Goal: Information Seeking & Learning: Learn about a topic

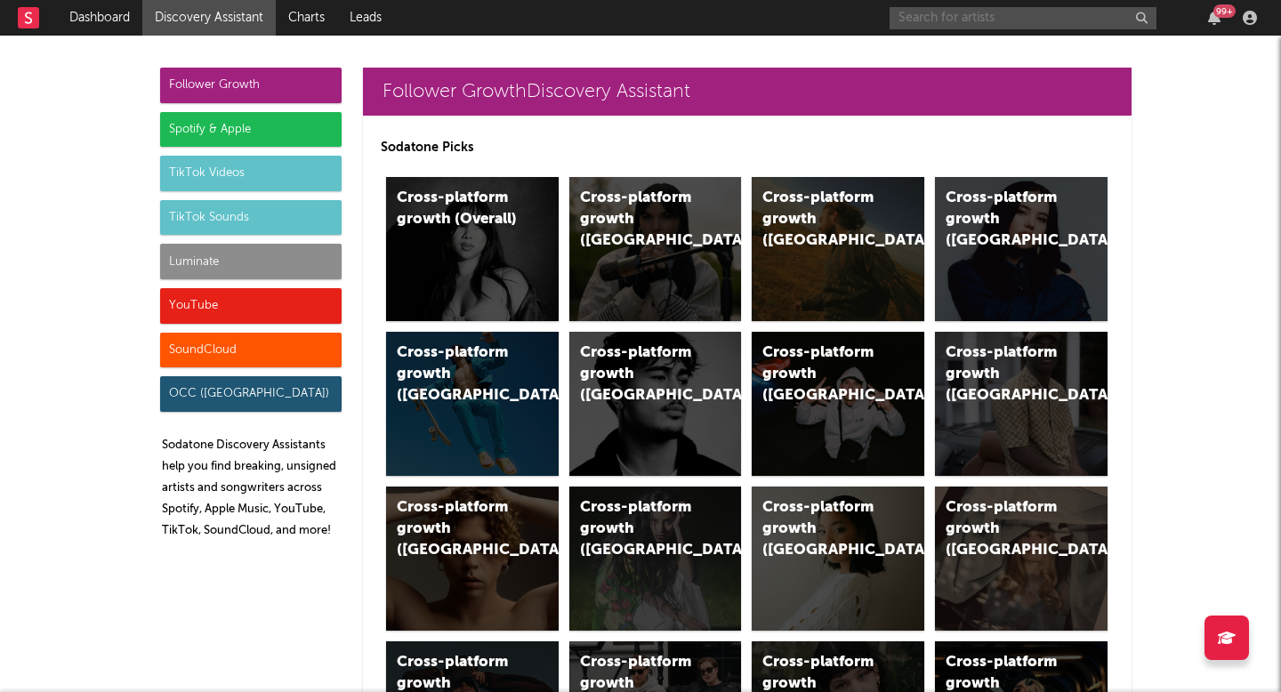
click at [934, 17] on input "text" at bounding box center [1022, 18] width 267 height 22
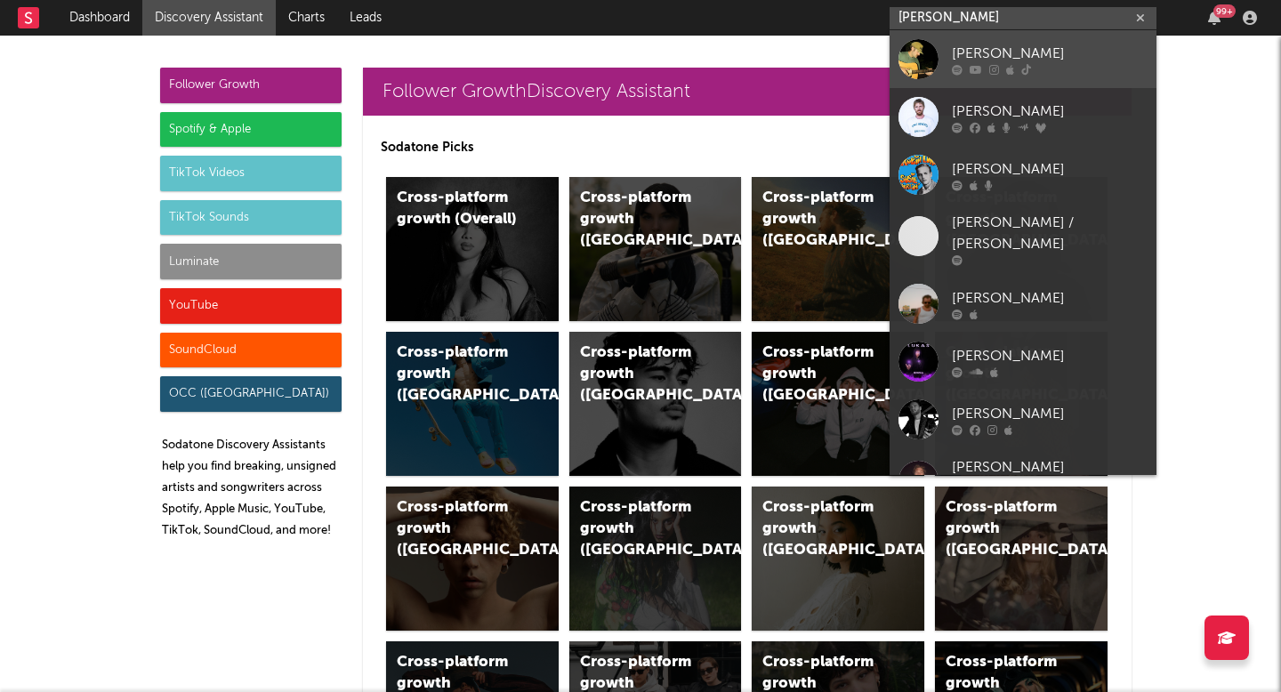
type input "luke rob"
click at [1000, 56] on div "Luke Rob" at bounding box center [1050, 53] width 196 height 21
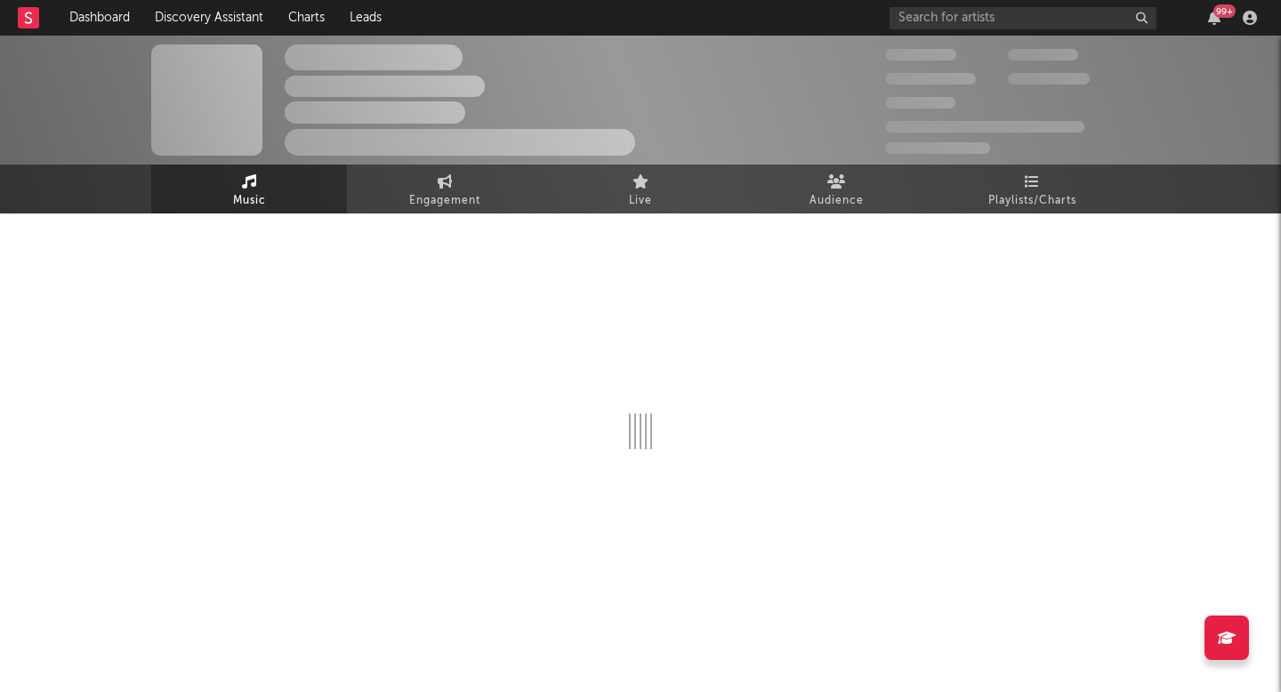
select select "6m"
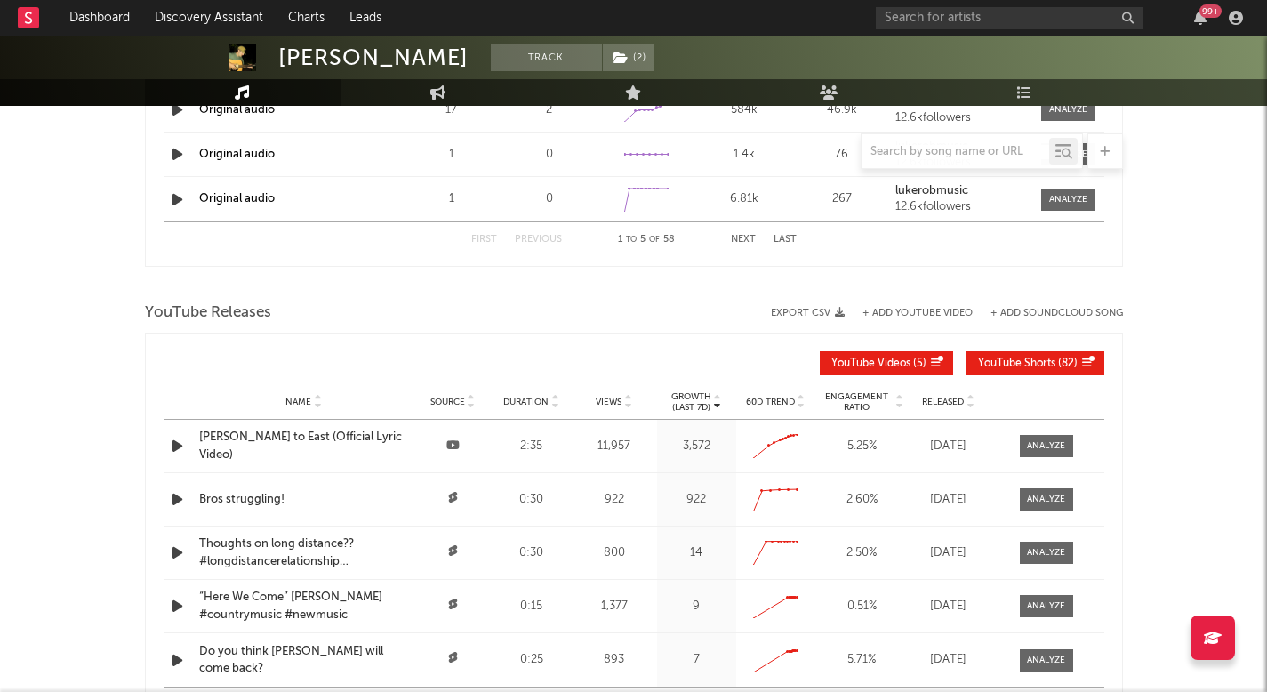
scroll to position [2030, 0]
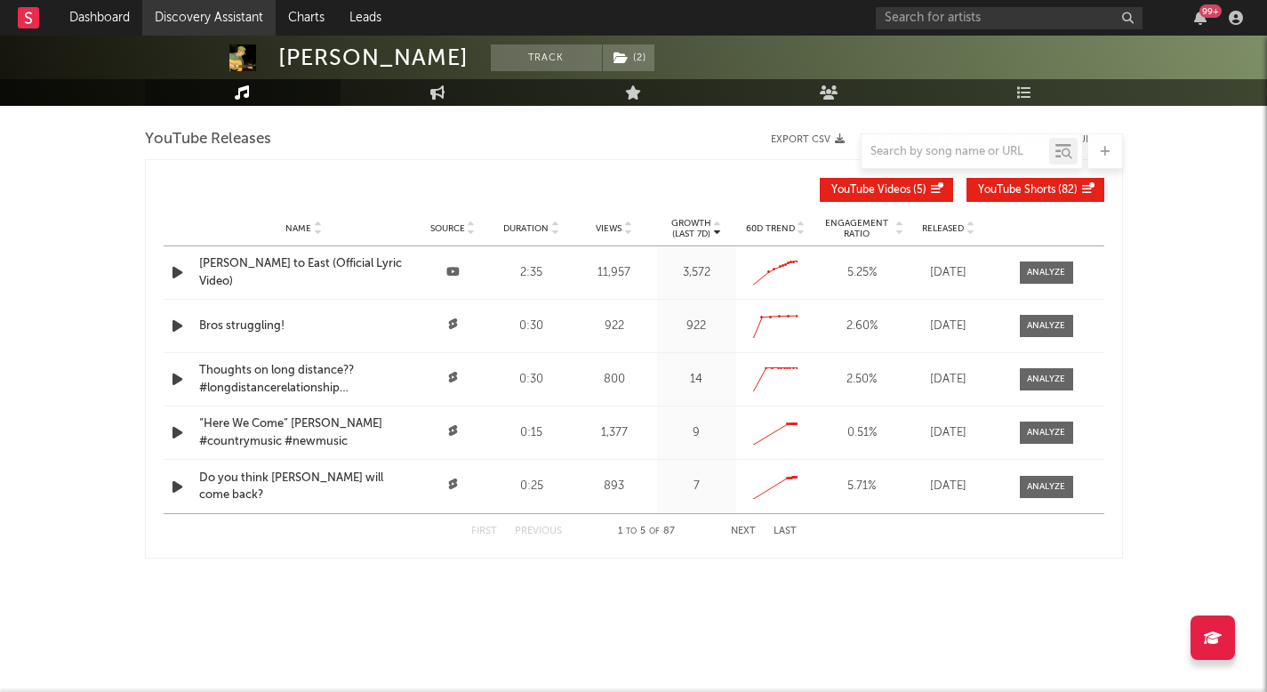
click at [260, 28] on link "Discovery Assistant" at bounding box center [208, 18] width 133 height 36
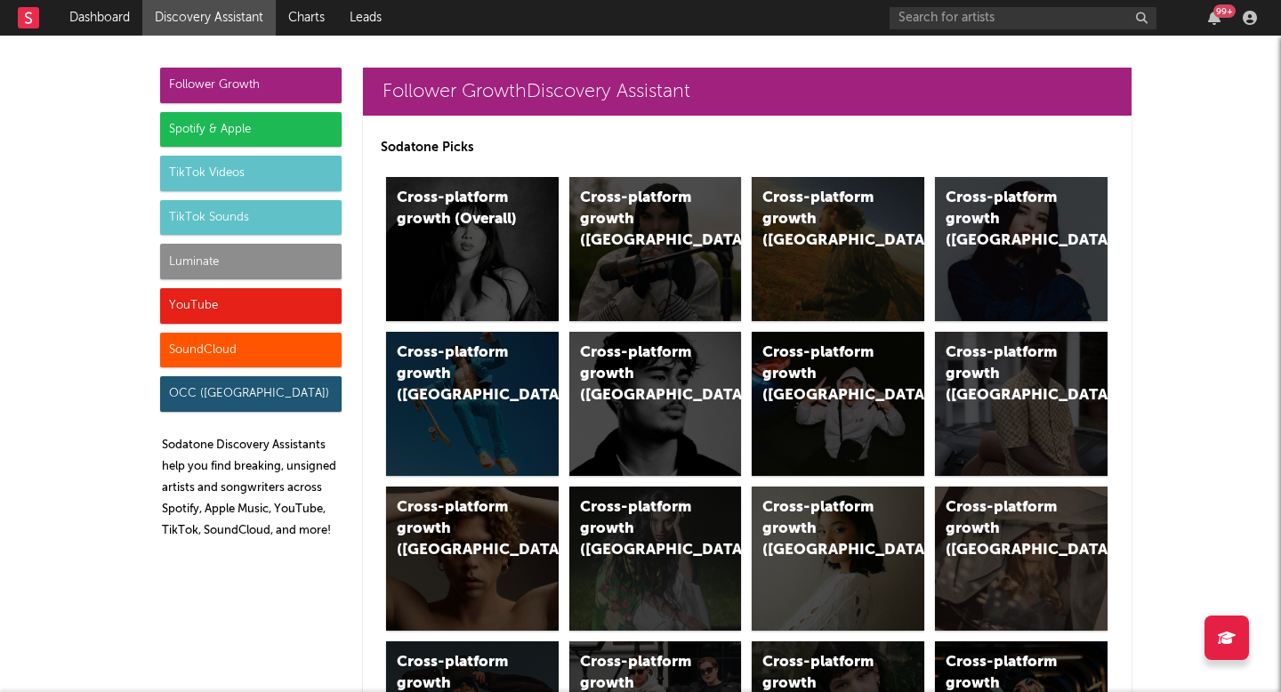
click at [279, 264] on div "Luminate" at bounding box center [250, 262] width 181 height 36
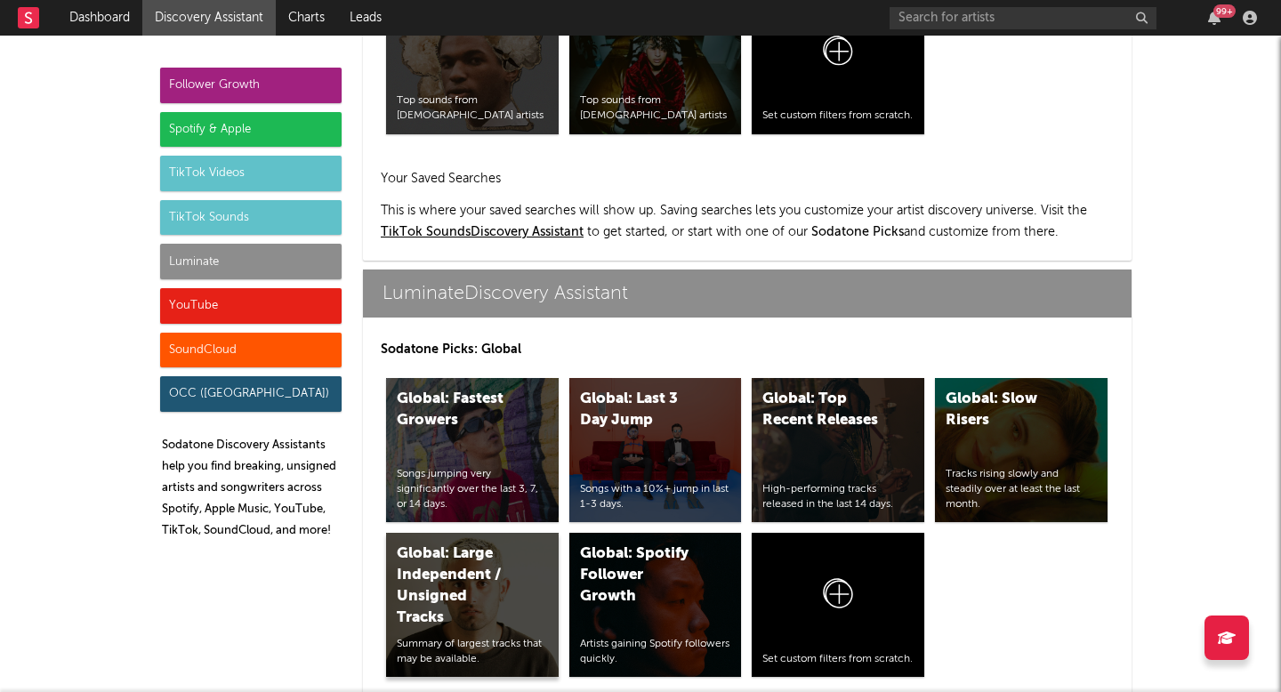
scroll to position [8317, 0]
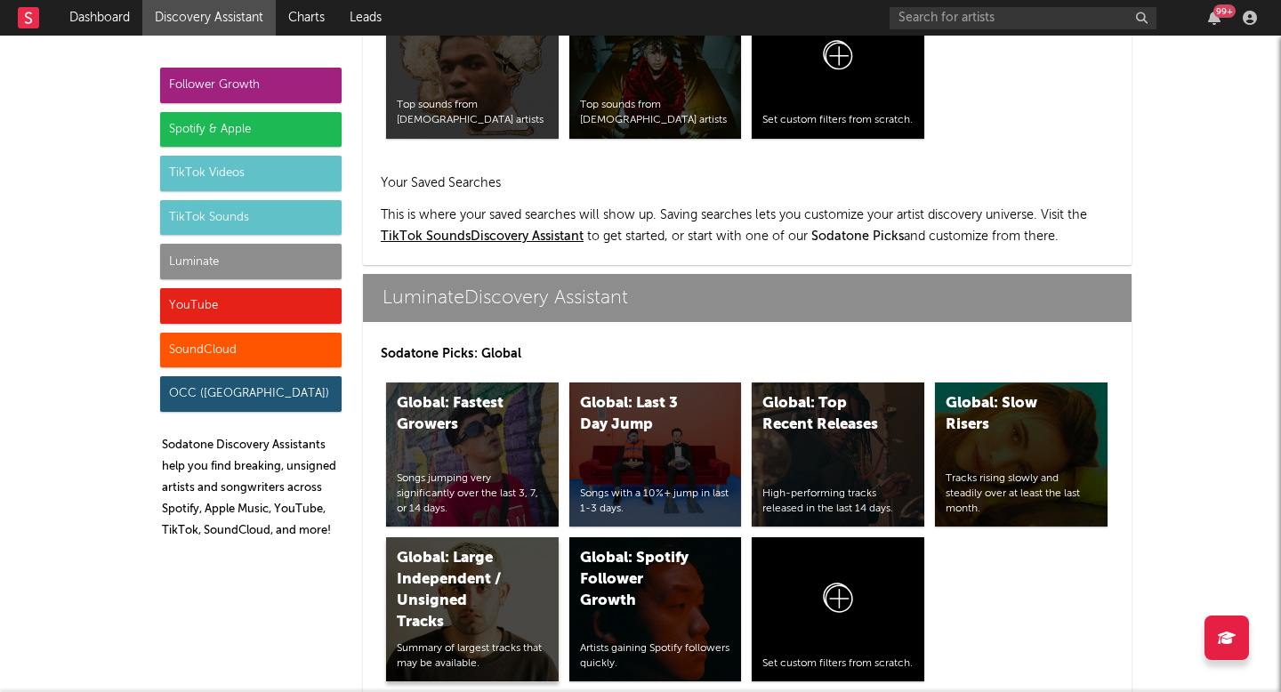
click at [517, 361] on p "Sodatone Picks: Global" at bounding box center [747, 353] width 733 height 21
click at [246, 20] on link "Discovery Assistant" at bounding box center [208, 18] width 133 height 36
click at [243, 263] on div "Luminate" at bounding box center [250, 262] width 181 height 36
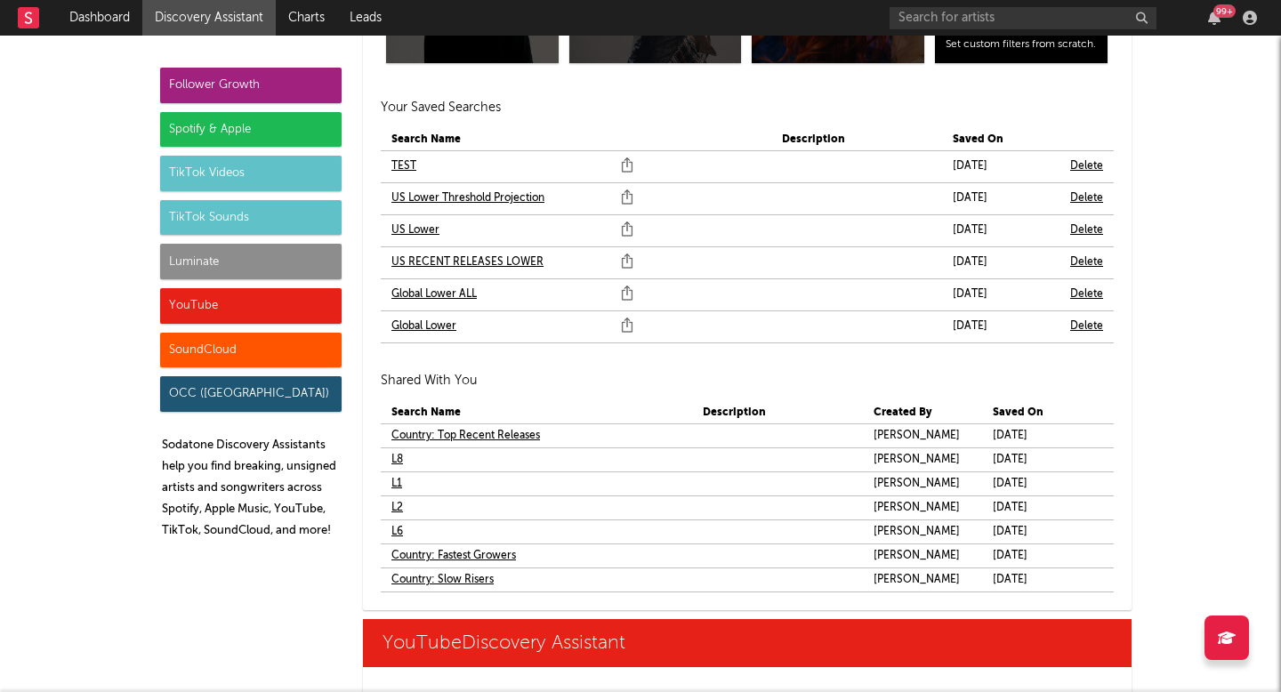
scroll to position [10693, 0]
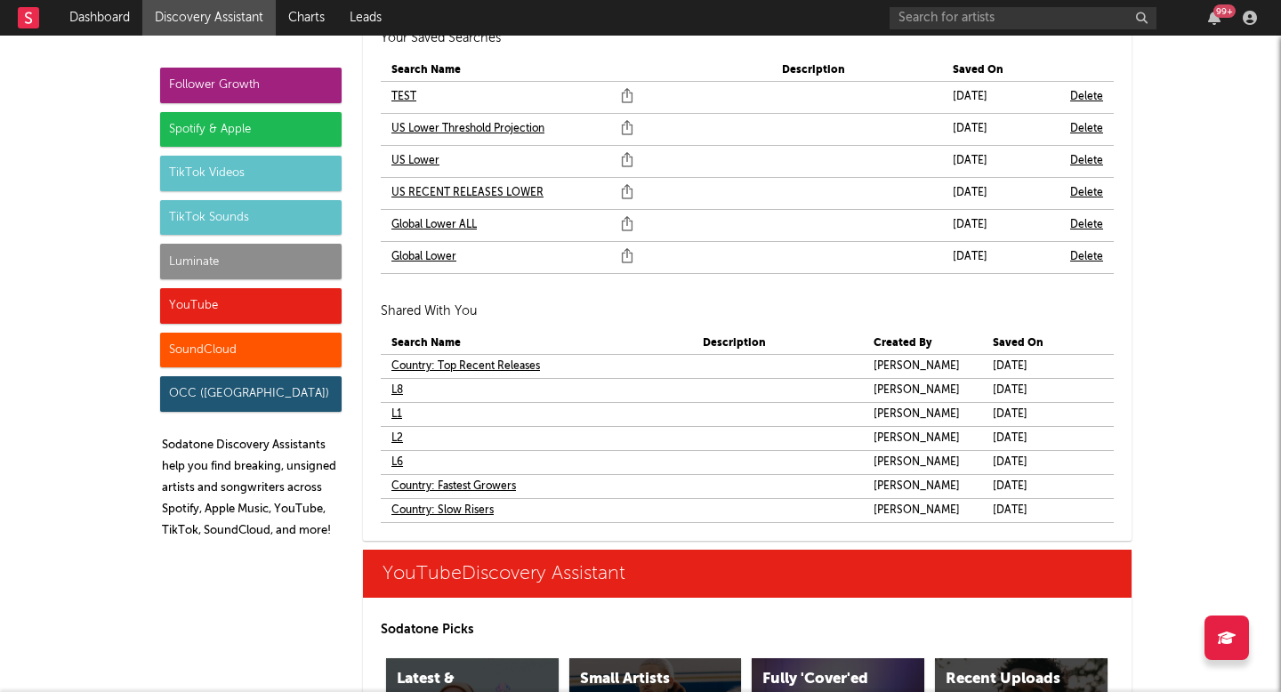
click at [391, 414] on link "L1" at bounding box center [396, 414] width 11 height 21
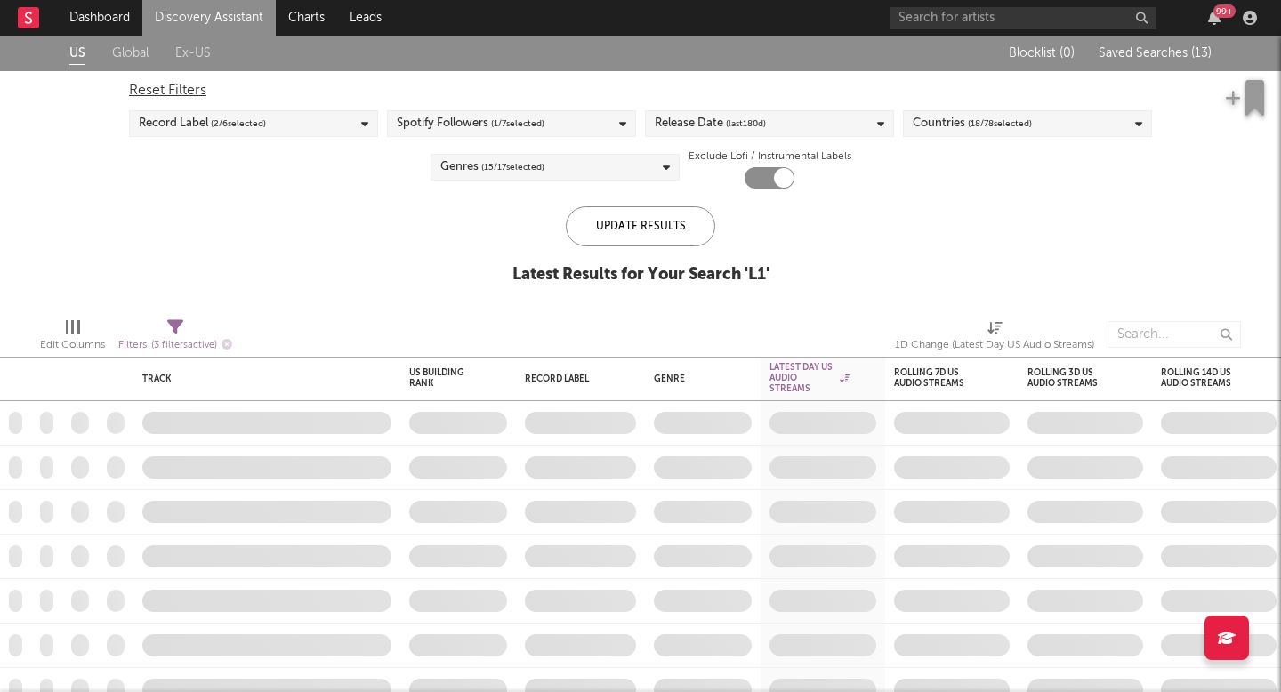
checkbox input "true"
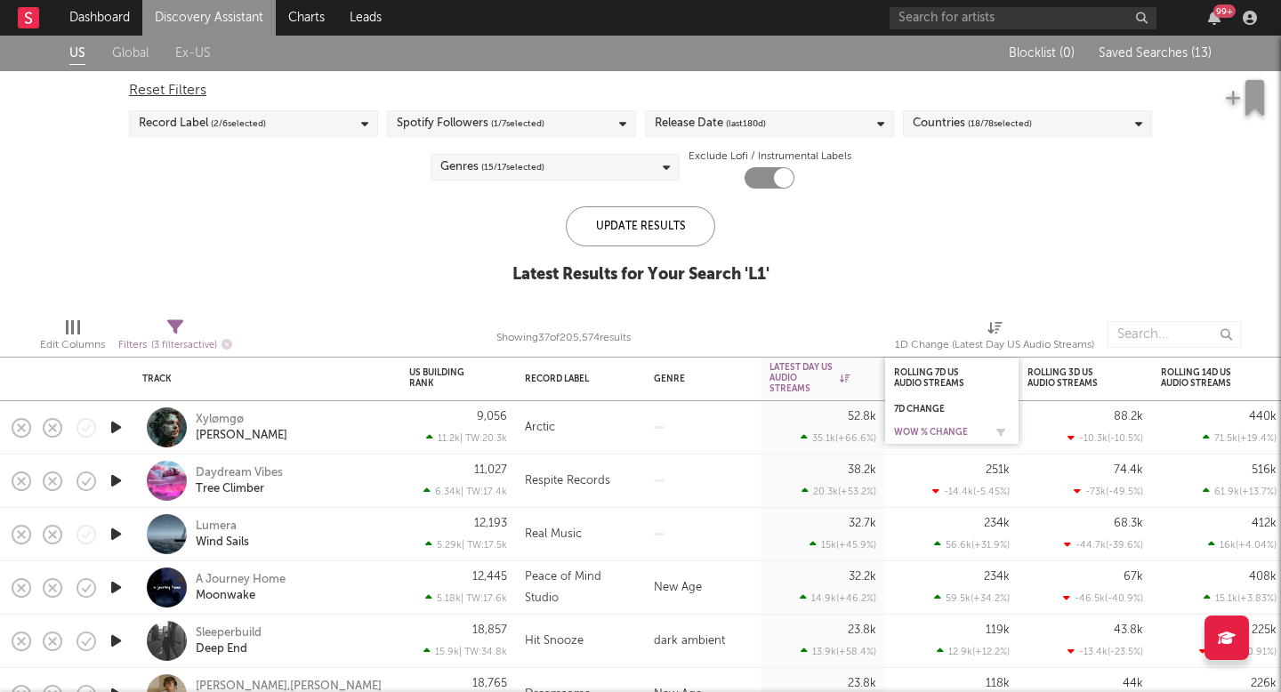
click at [929, 437] on div "WoW % Change" at bounding box center [938, 432] width 89 height 11
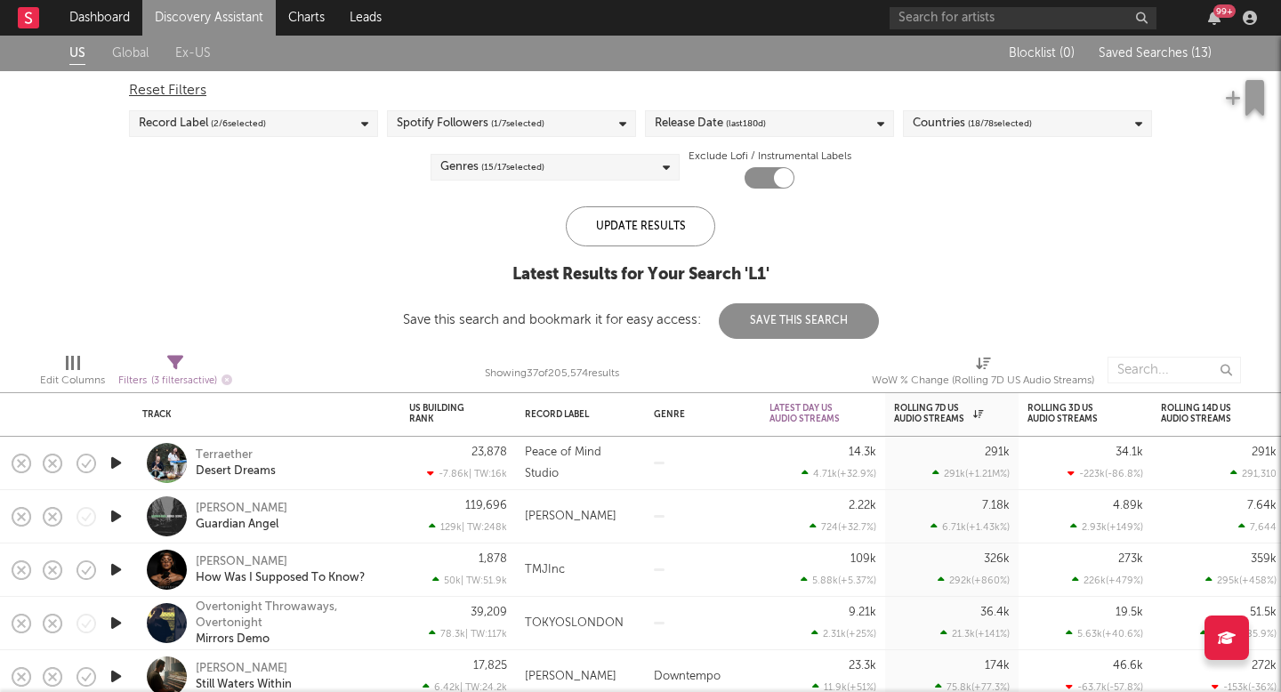
click at [228, 20] on link "Discovery Assistant" at bounding box center [208, 18] width 133 height 36
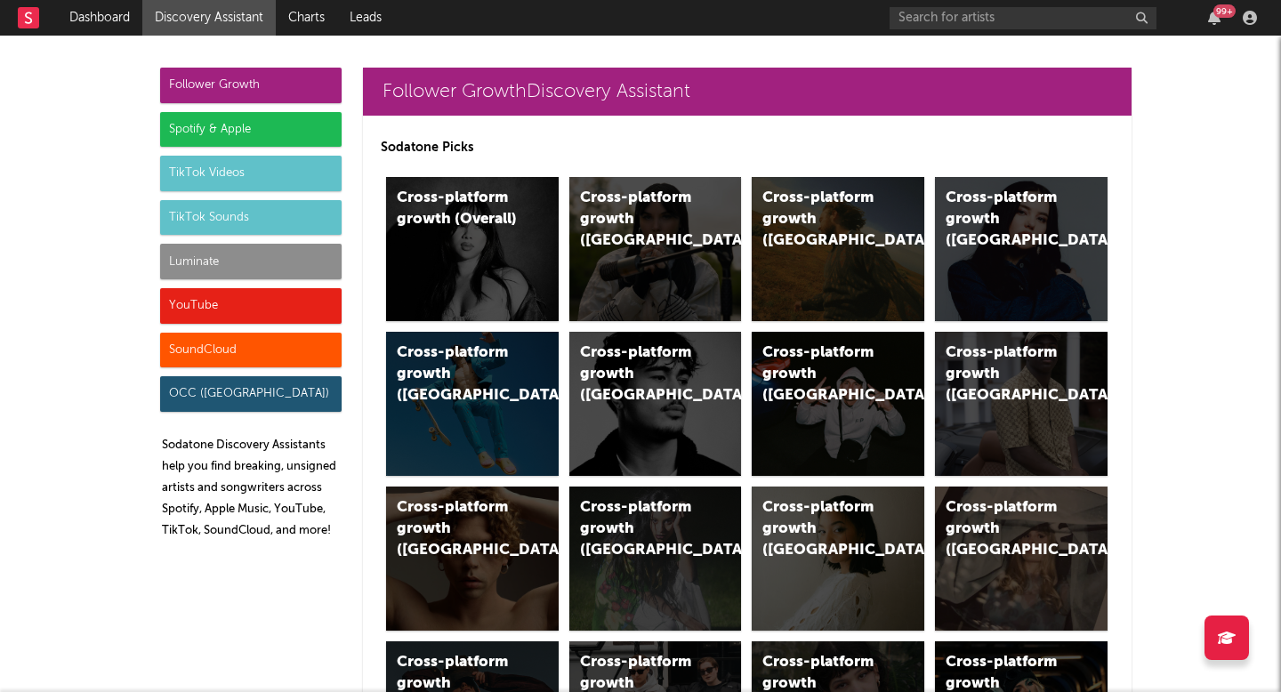
click at [245, 249] on div "Luminate" at bounding box center [250, 262] width 181 height 36
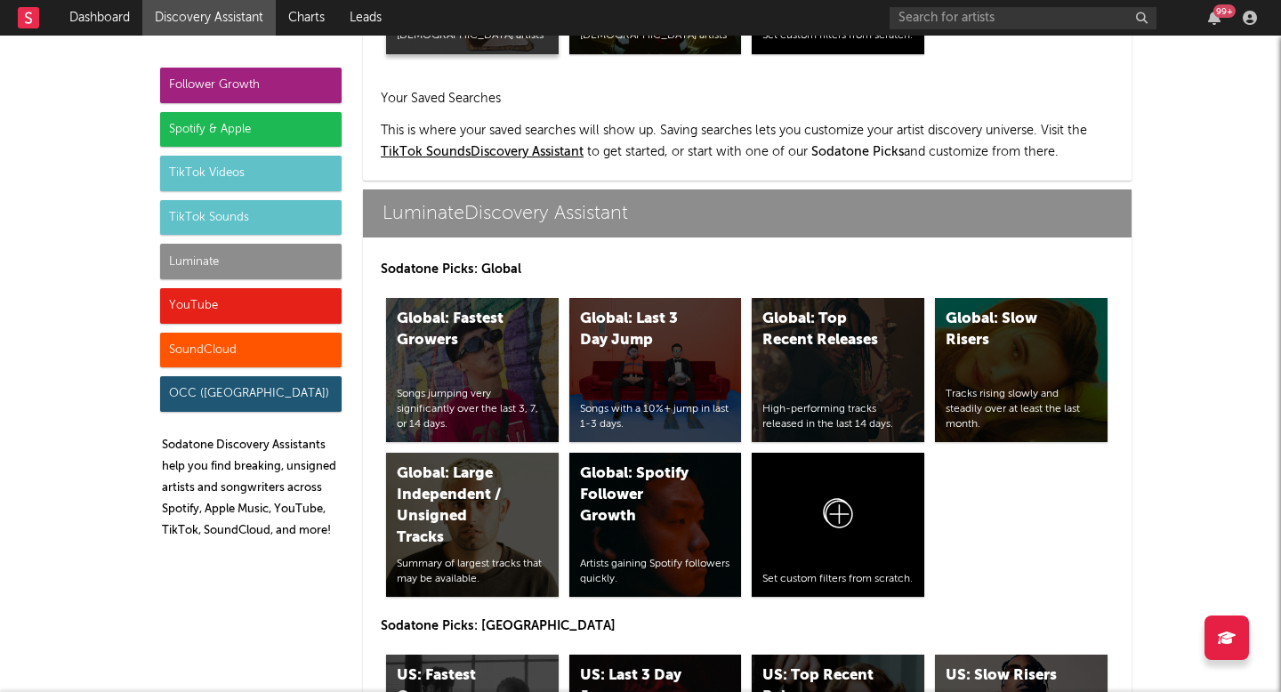
scroll to position [8519, 0]
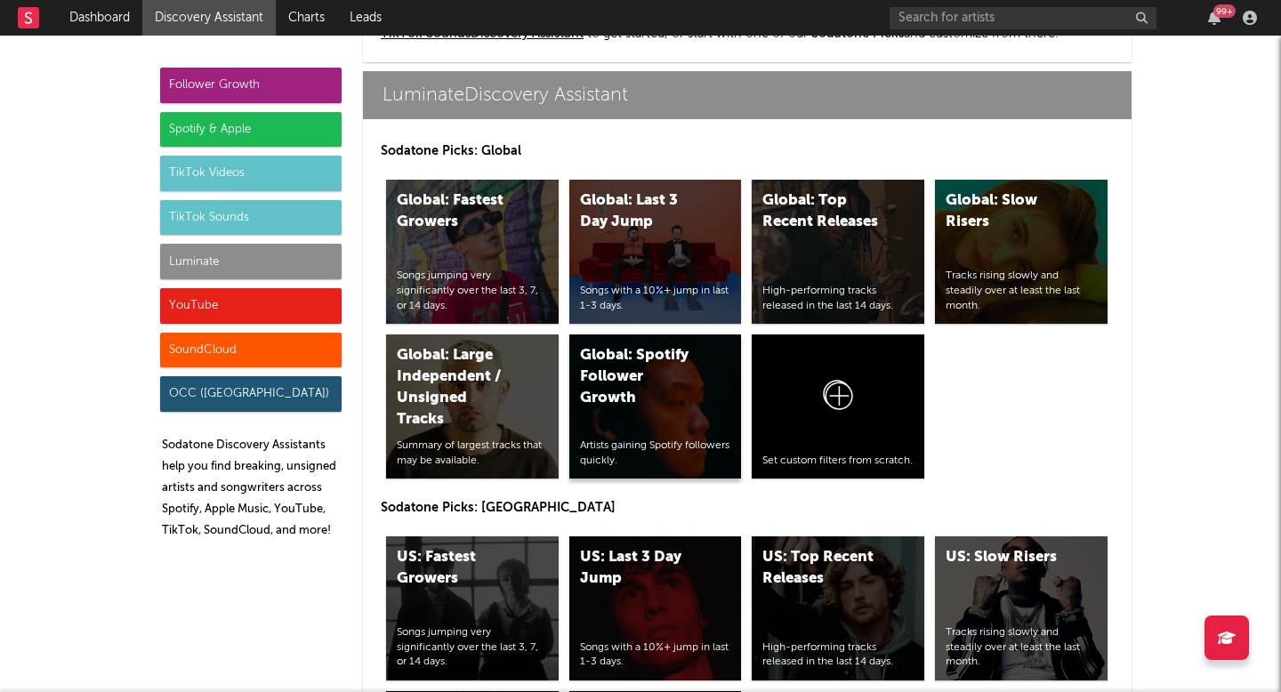
click at [661, 381] on div "Global: Spotify Follower Growth" at bounding box center [640, 377] width 121 height 64
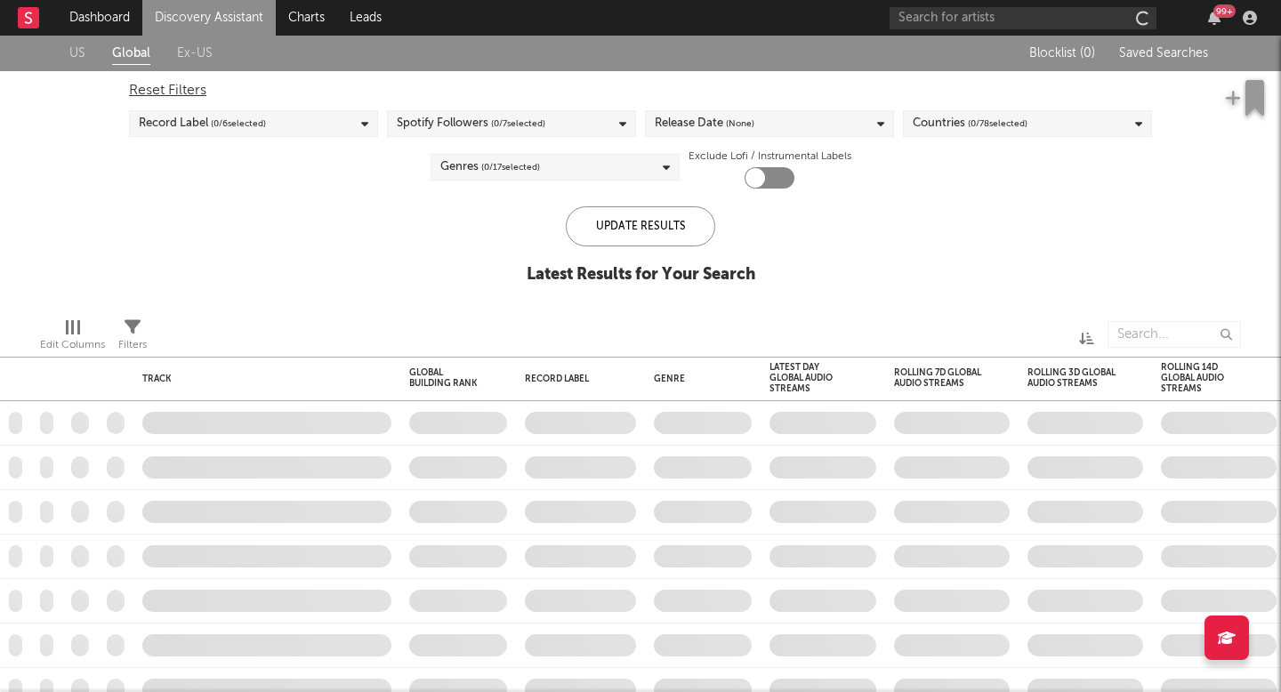
checkbox input "true"
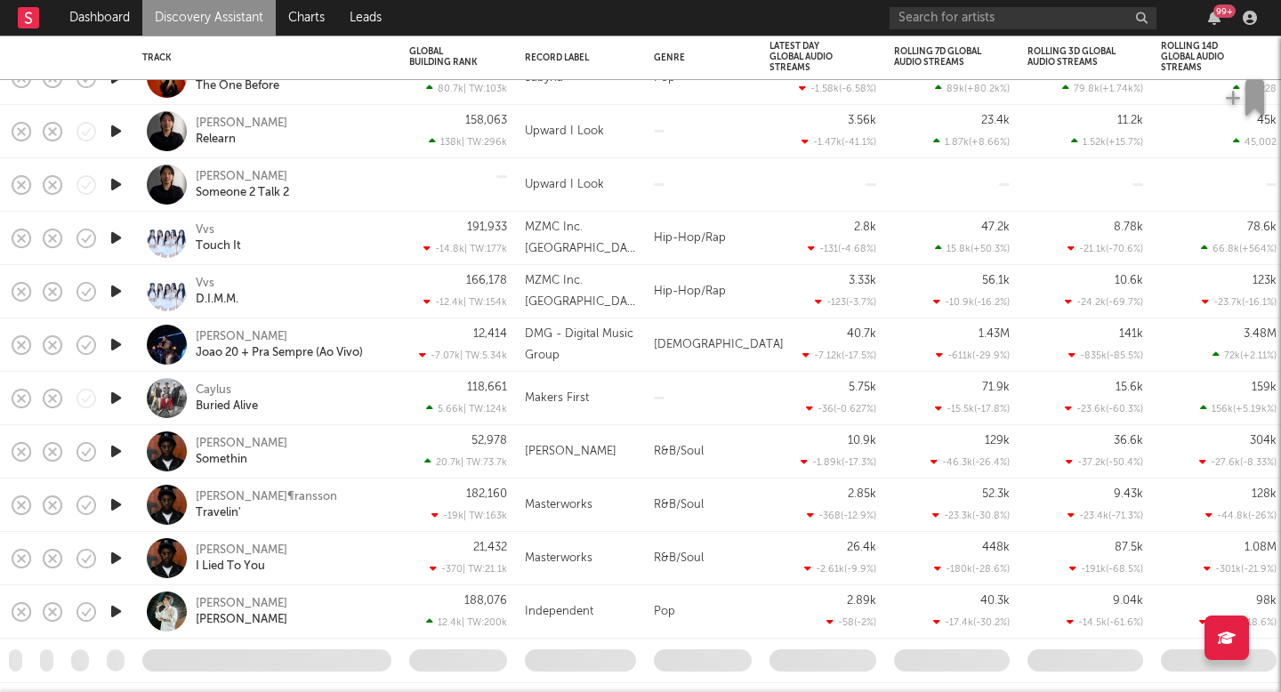
click at [116, 339] on icon "button" at bounding box center [116, 344] width 19 height 22
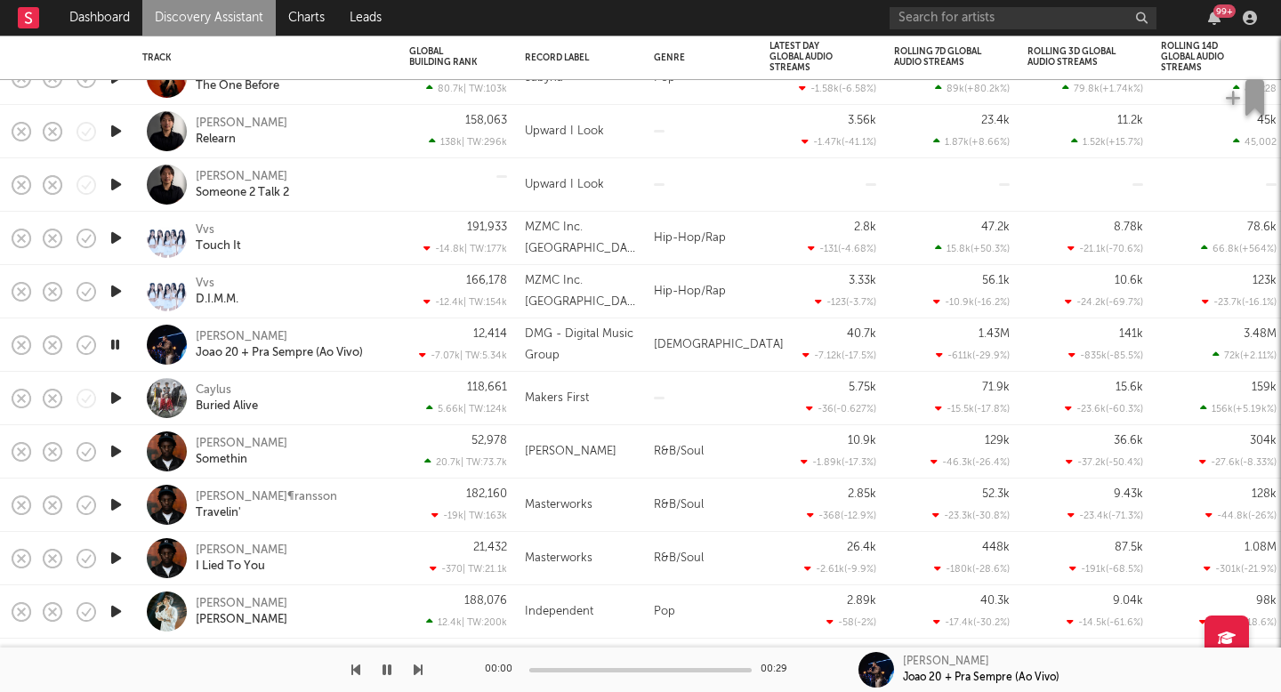
click at [116, 339] on icon "button" at bounding box center [115, 344] width 17 height 22
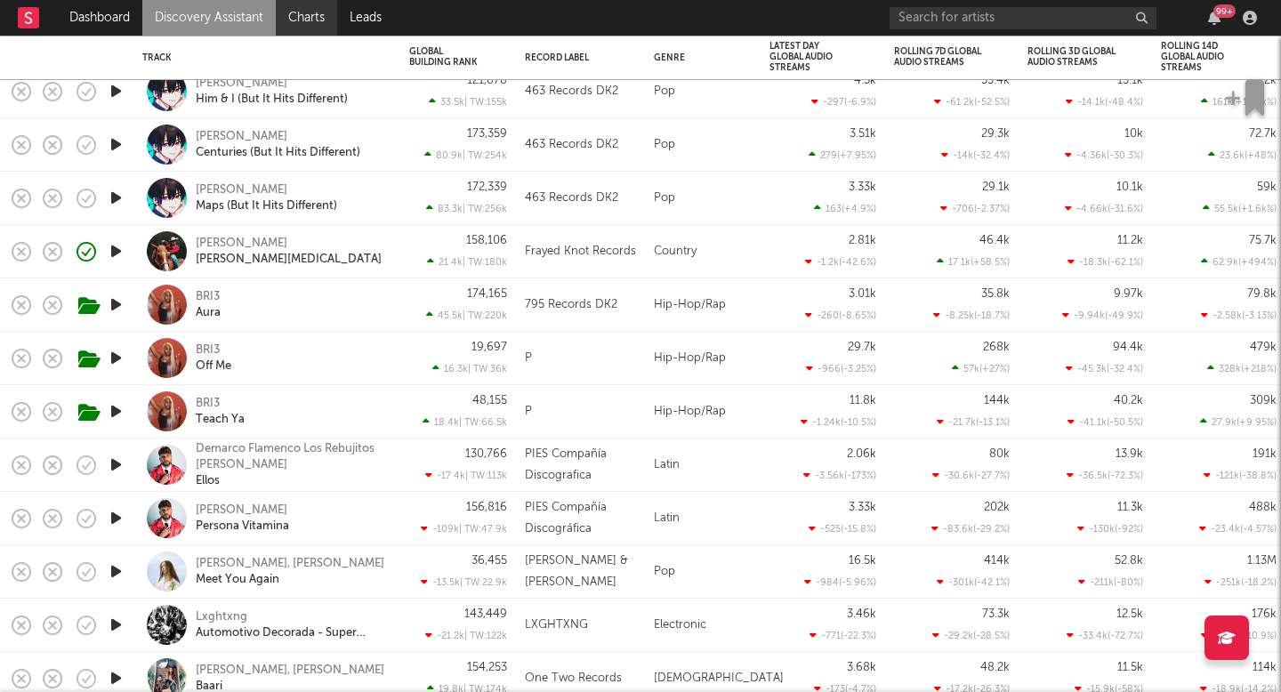
click at [310, 13] on link "Charts" at bounding box center [306, 18] width 61 height 36
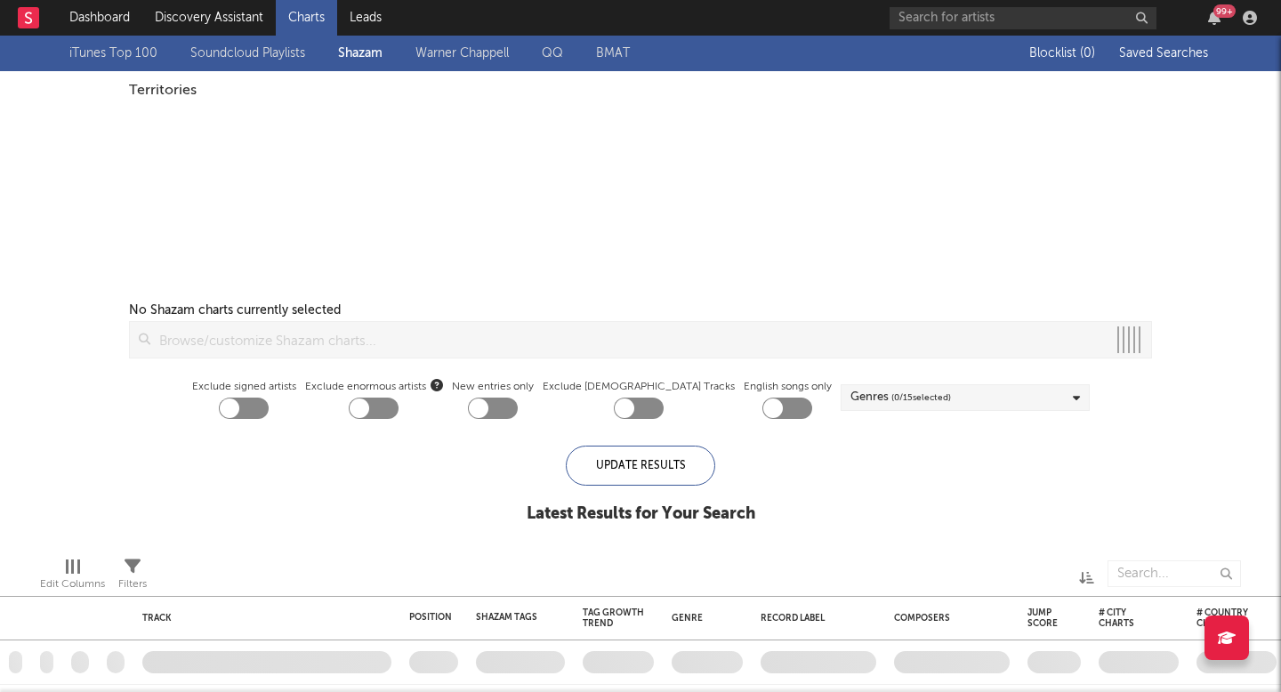
checkbox input "true"
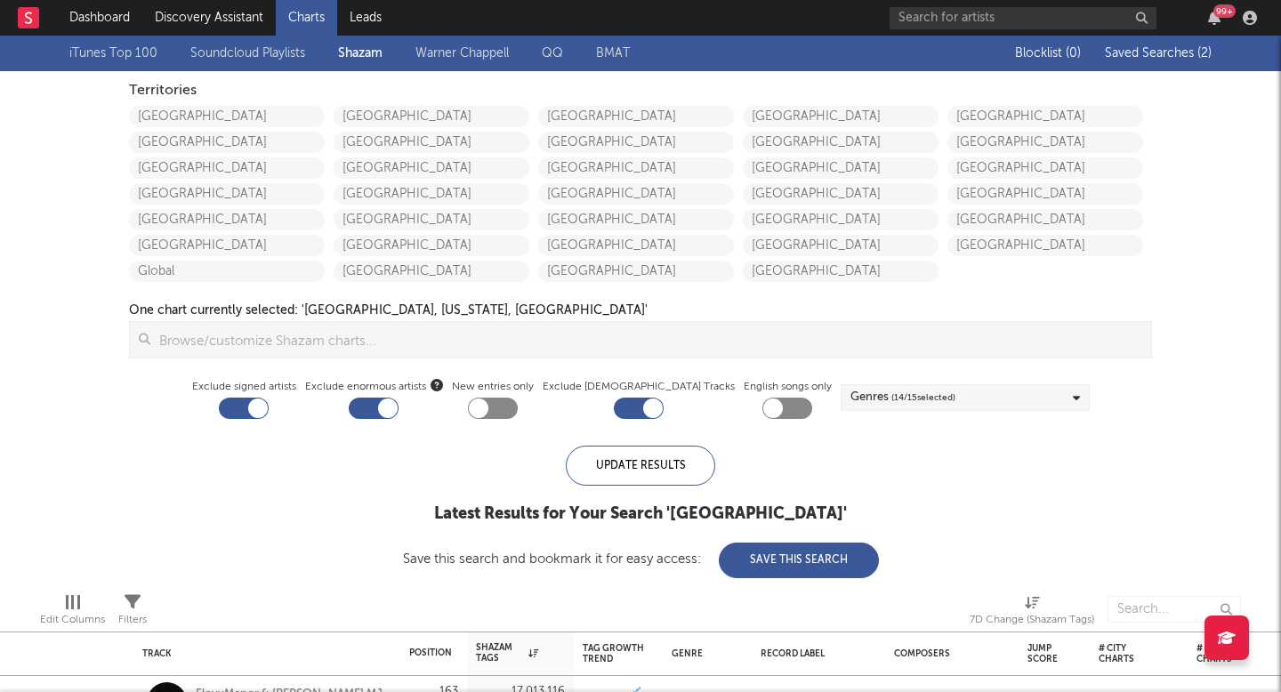
click at [1146, 47] on span "Saved Searches ( 2 )" at bounding box center [1157, 53] width 107 height 12
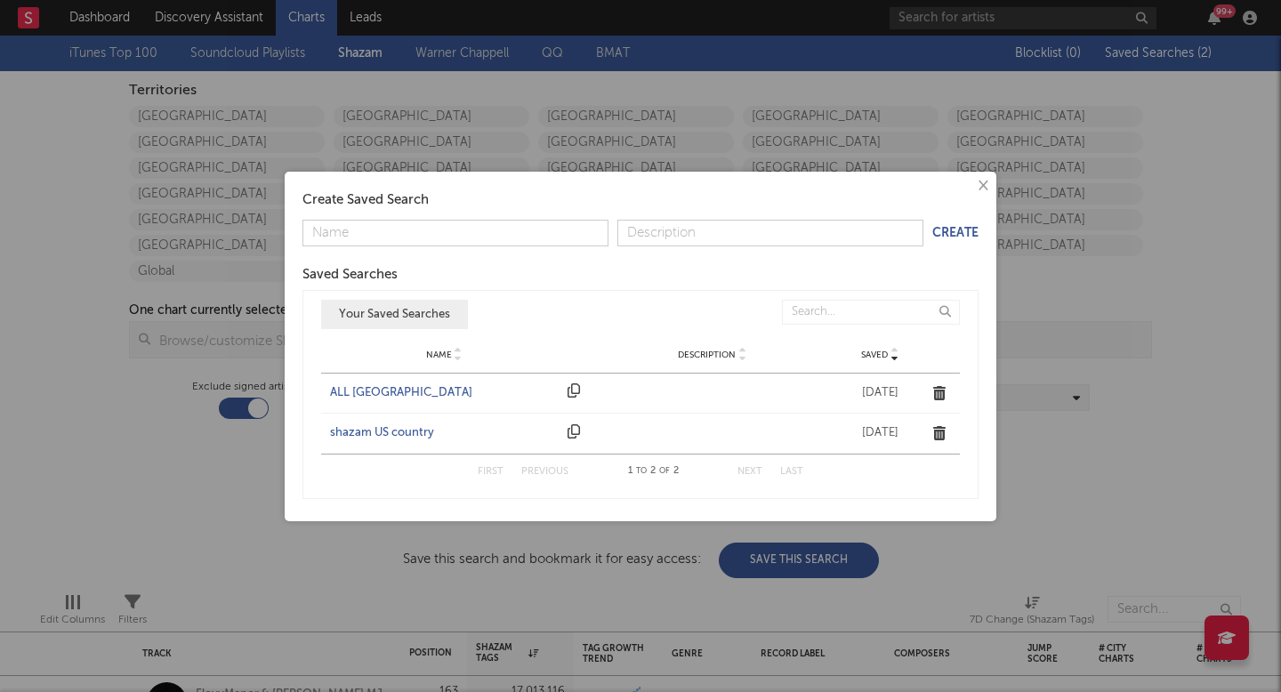
click at [398, 394] on div "ALL UNITED STATES" at bounding box center [444, 393] width 229 height 18
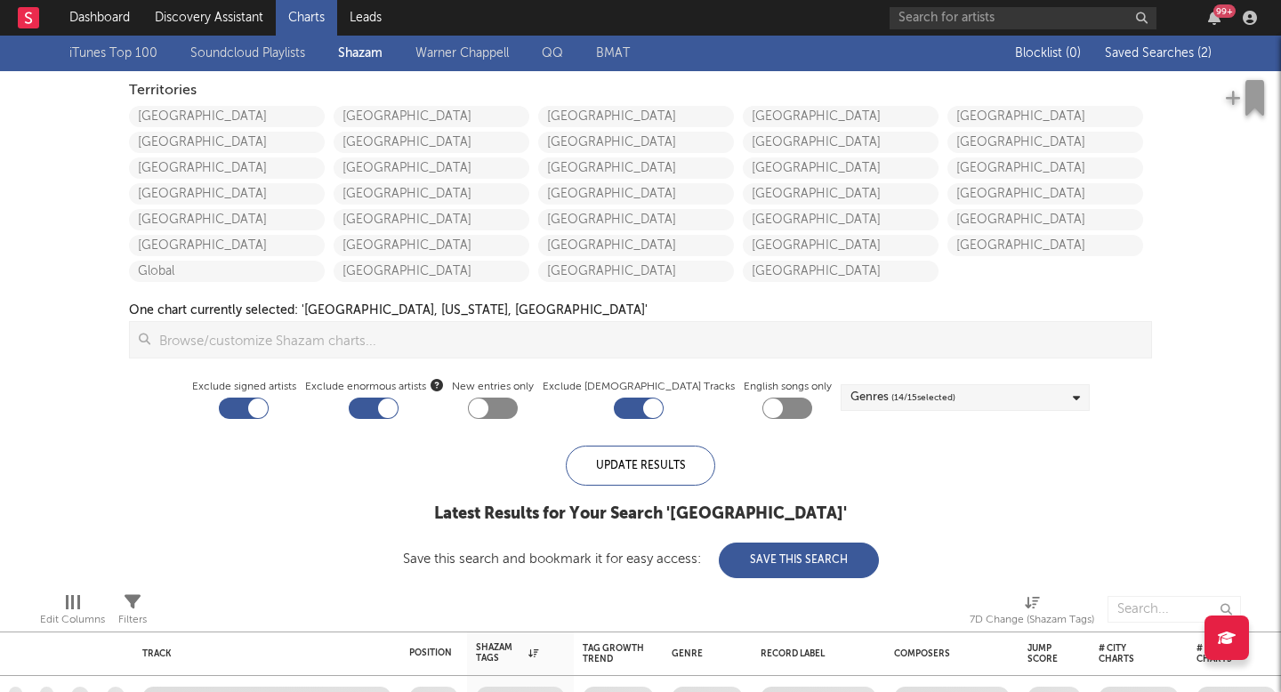
checkbox input "false"
checkbox input "true"
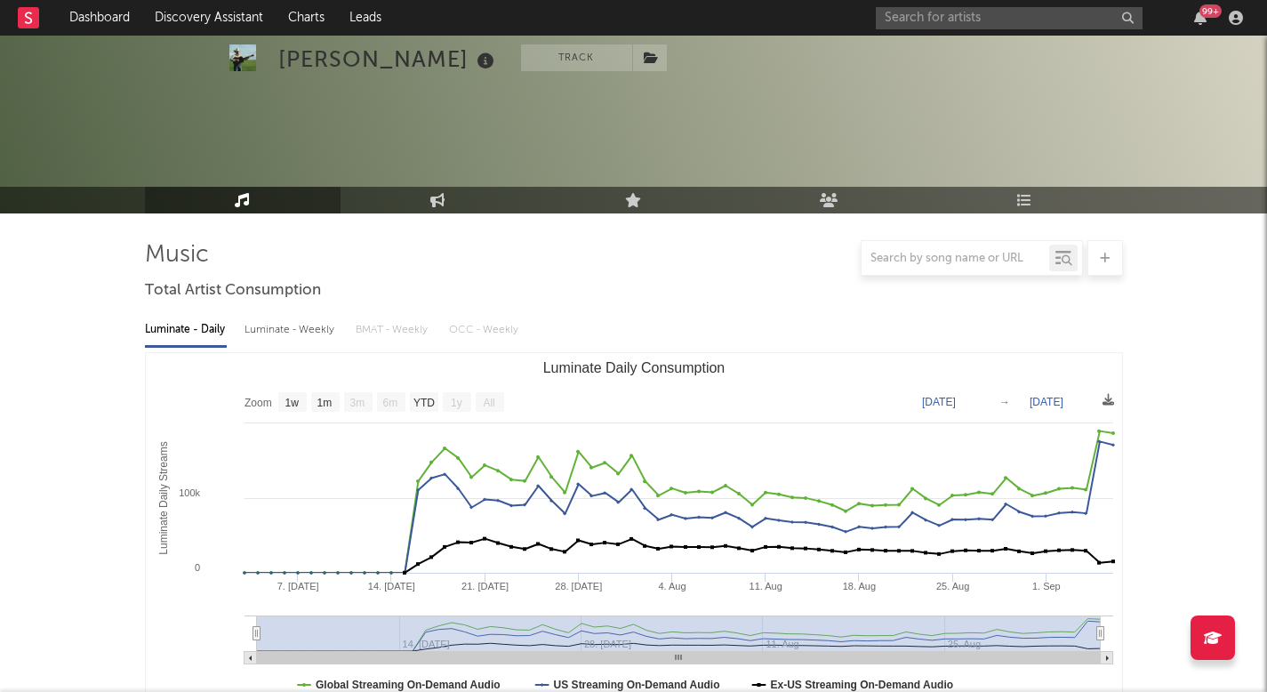
click at [249, 14] on link "Discovery Assistant" at bounding box center [208, 18] width 133 height 36
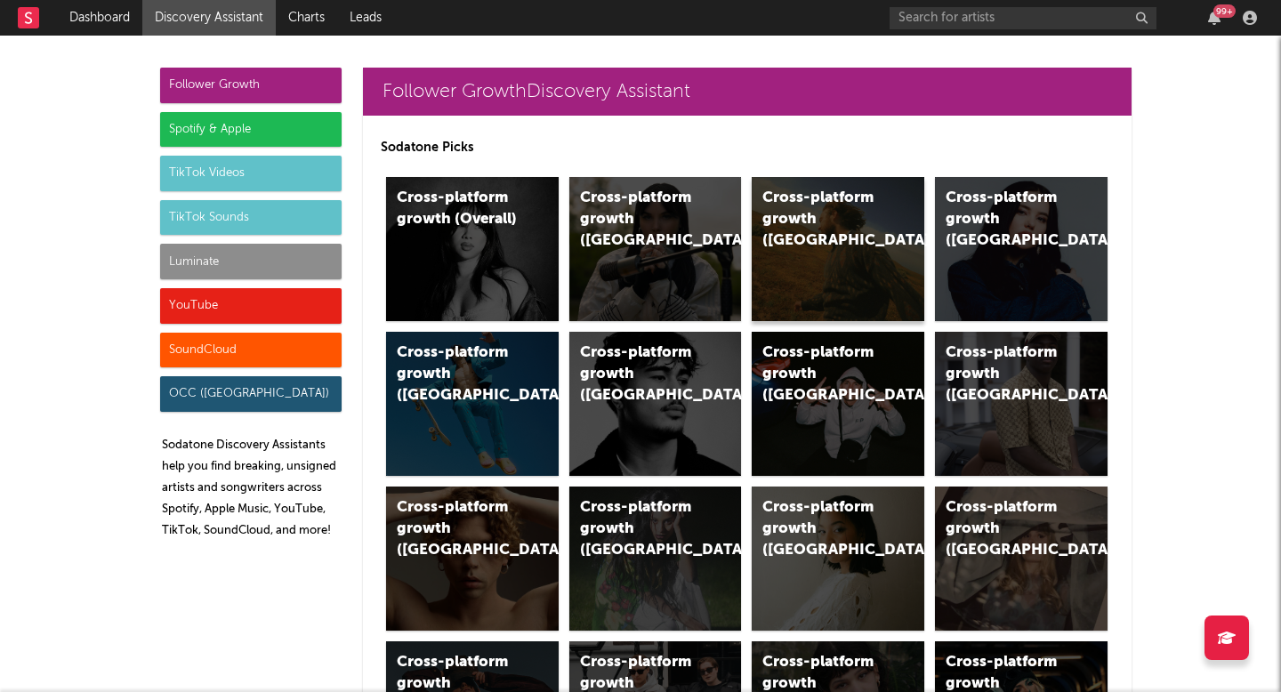
click at [844, 299] on div "Cross-platform growth (US)" at bounding box center [837, 249] width 173 height 144
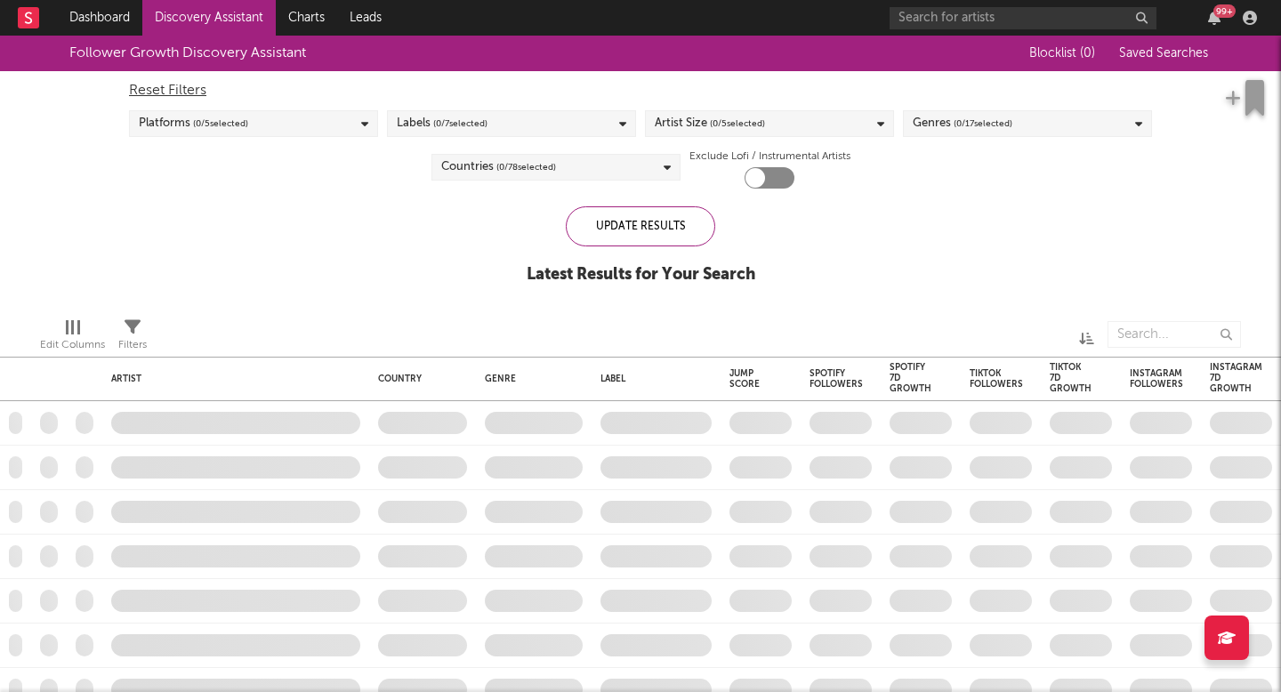
checkbox input "true"
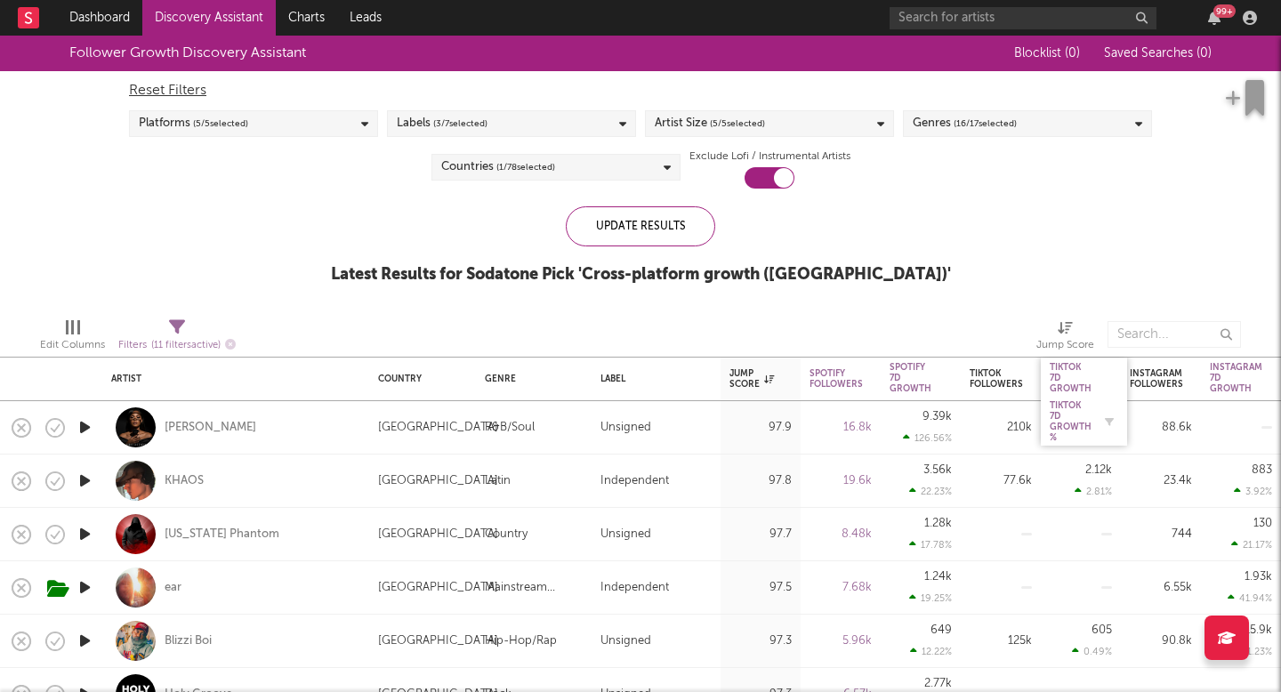
click at [1071, 416] on div "Tiktok 7D Growth %" at bounding box center [1070, 421] width 42 height 43
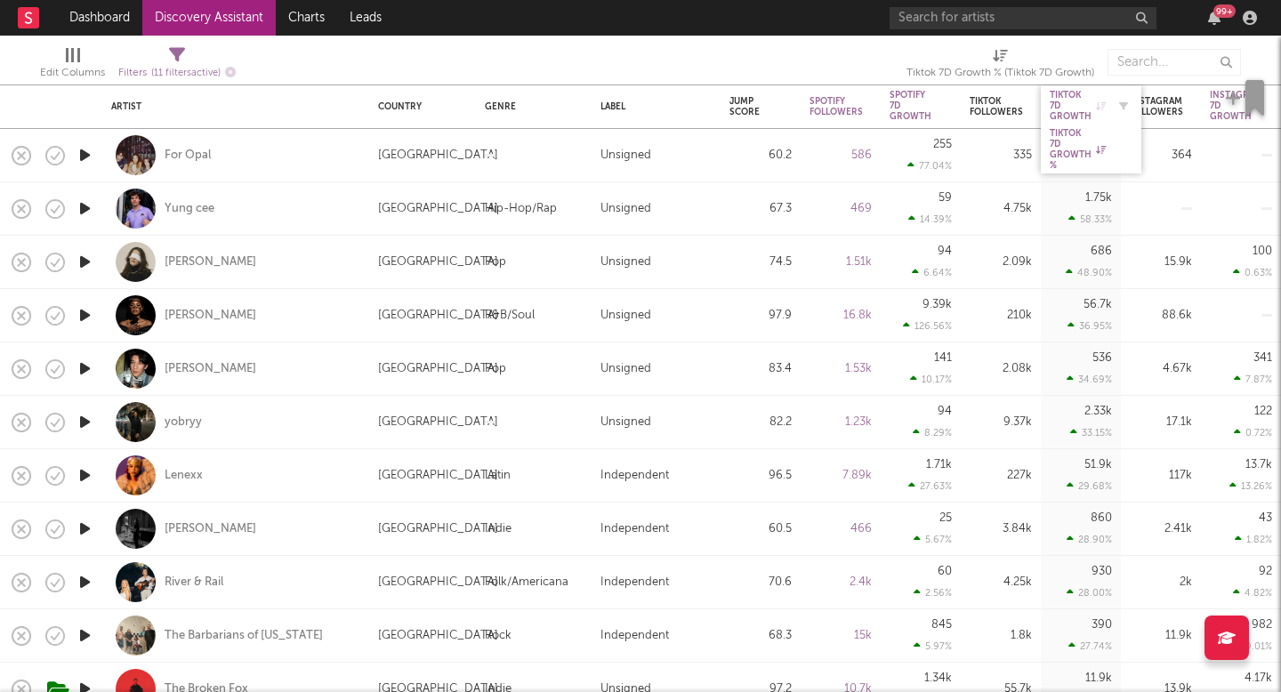
click at [1065, 108] on div "Tiktok 7D Growth" at bounding box center [1077, 106] width 56 height 32
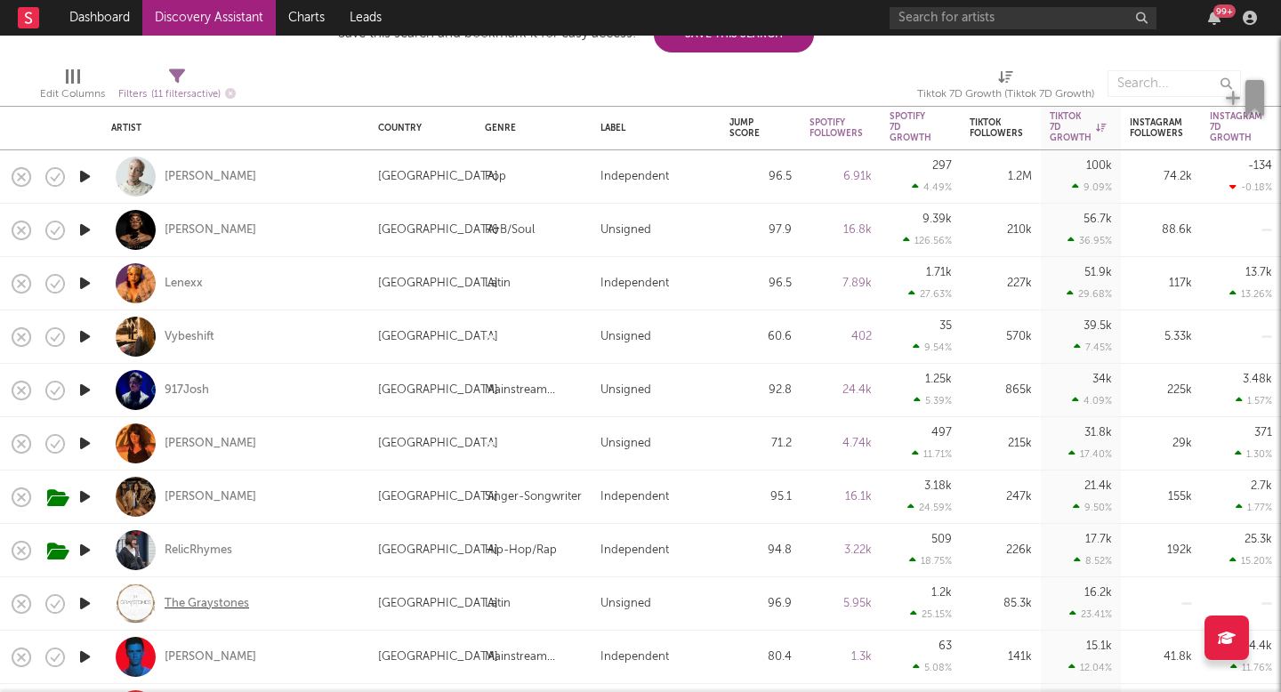
click at [218, 598] on div "The Graystones" at bounding box center [207, 604] width 84 height 16
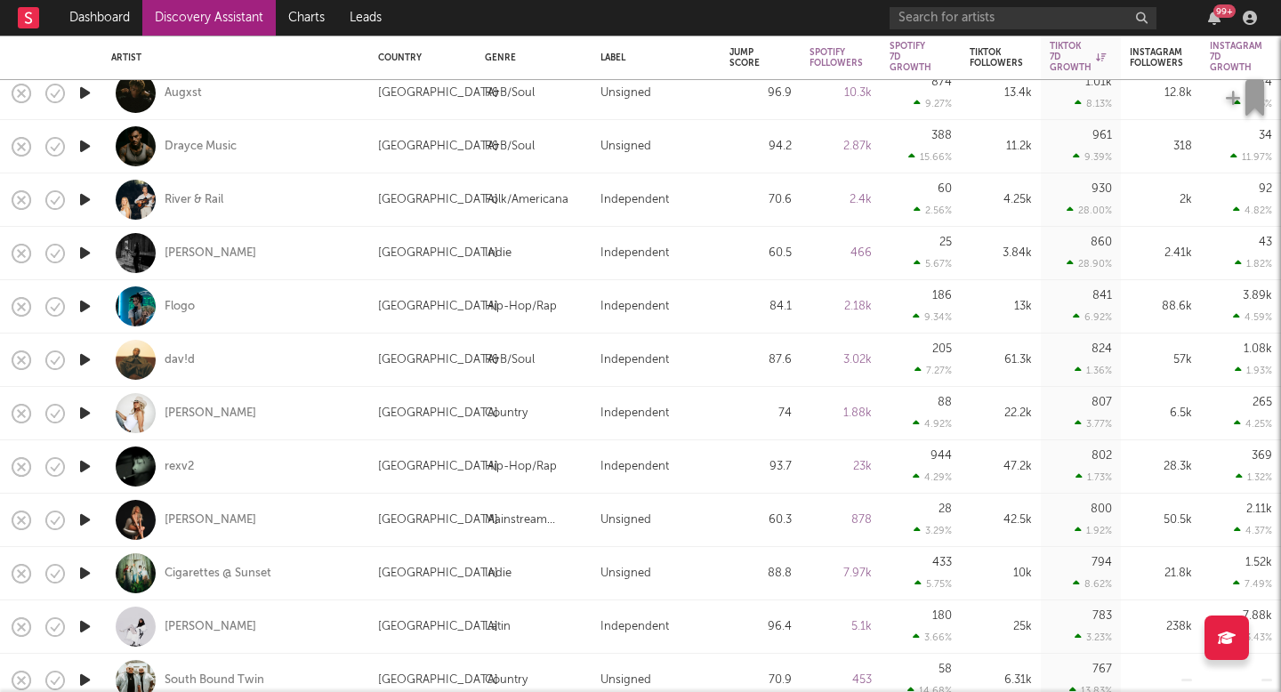
click at [1047, 186] on div "930 28.00 %" at bounding box center [1080, 199] width 80 height 53
select select "1w"
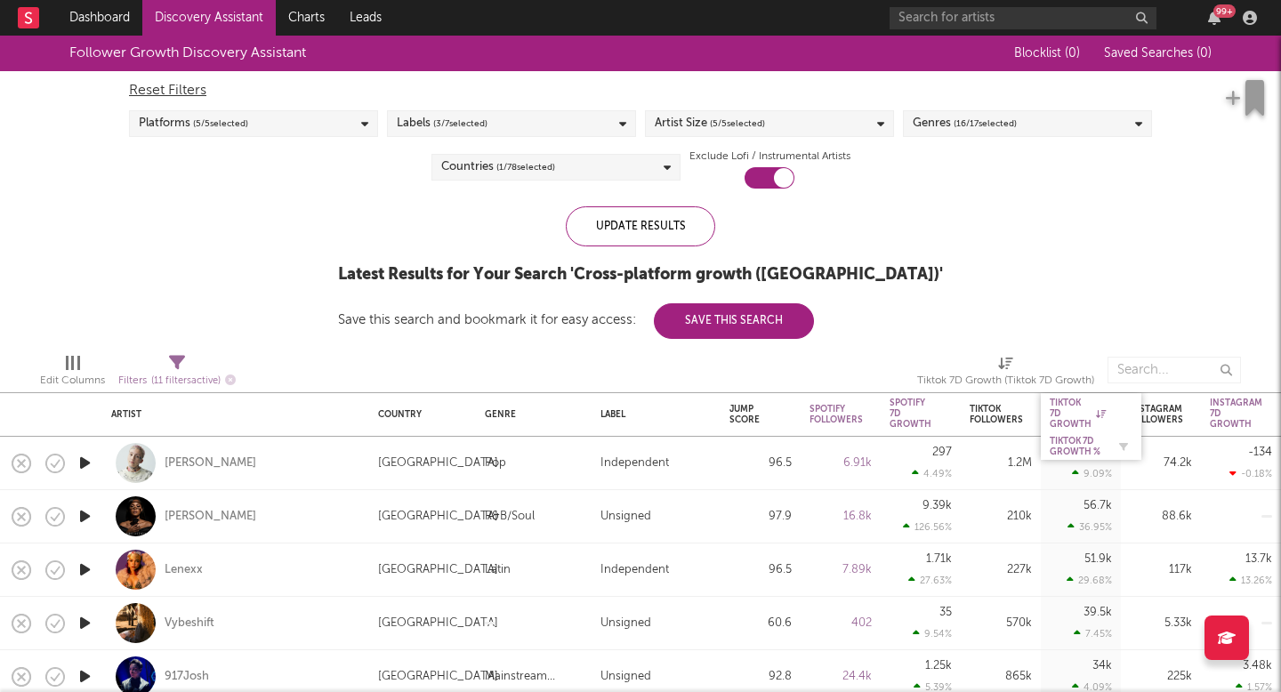
click at [1069, 443] on div "Tiktok 7D Growth %" at bounding box center [1077, 446] width 56 height 21
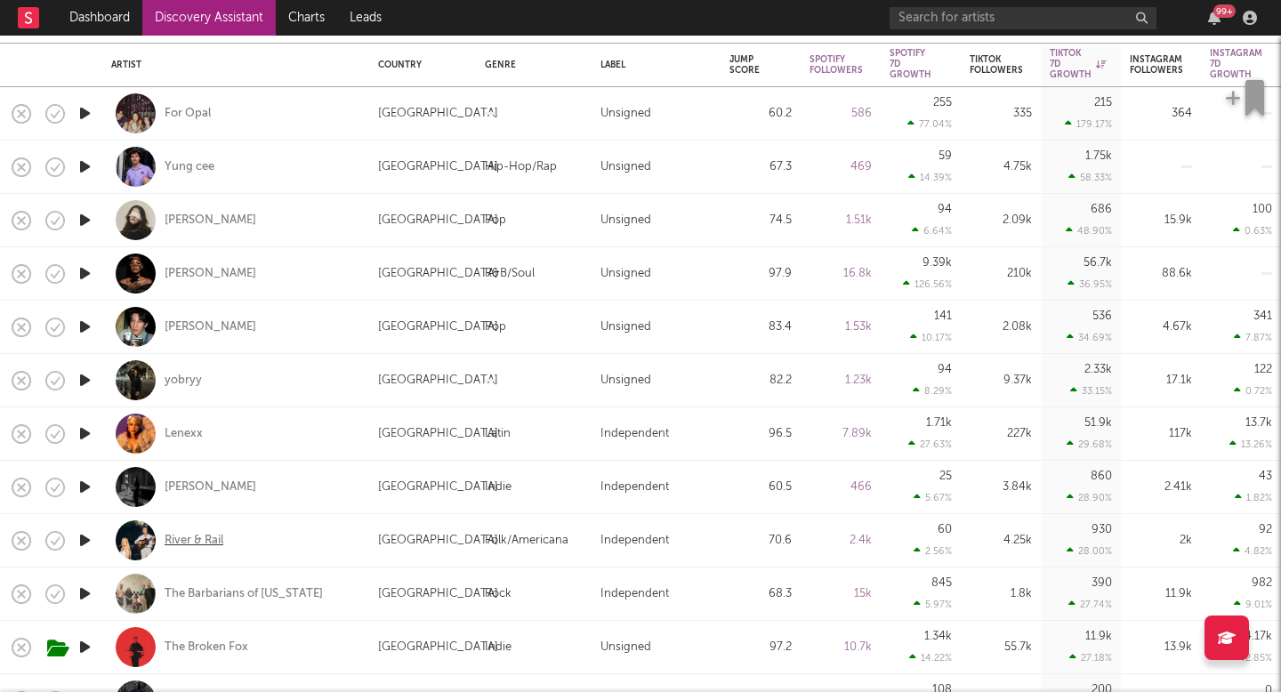
click at [174, 543] on div "River & Rail" at bounding box center [194, 541] width 59 height 16
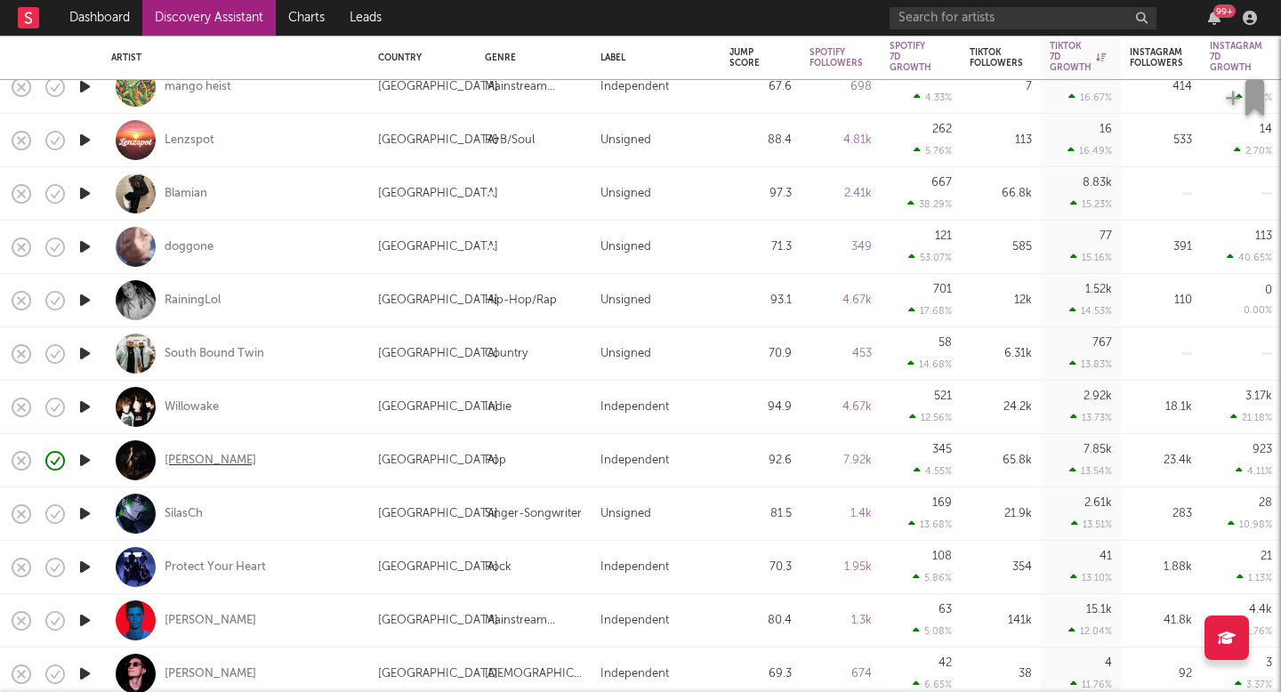
click at [197, 459] on div "Lou Ridley" at bounding box center [211, 461] width 92 height 16
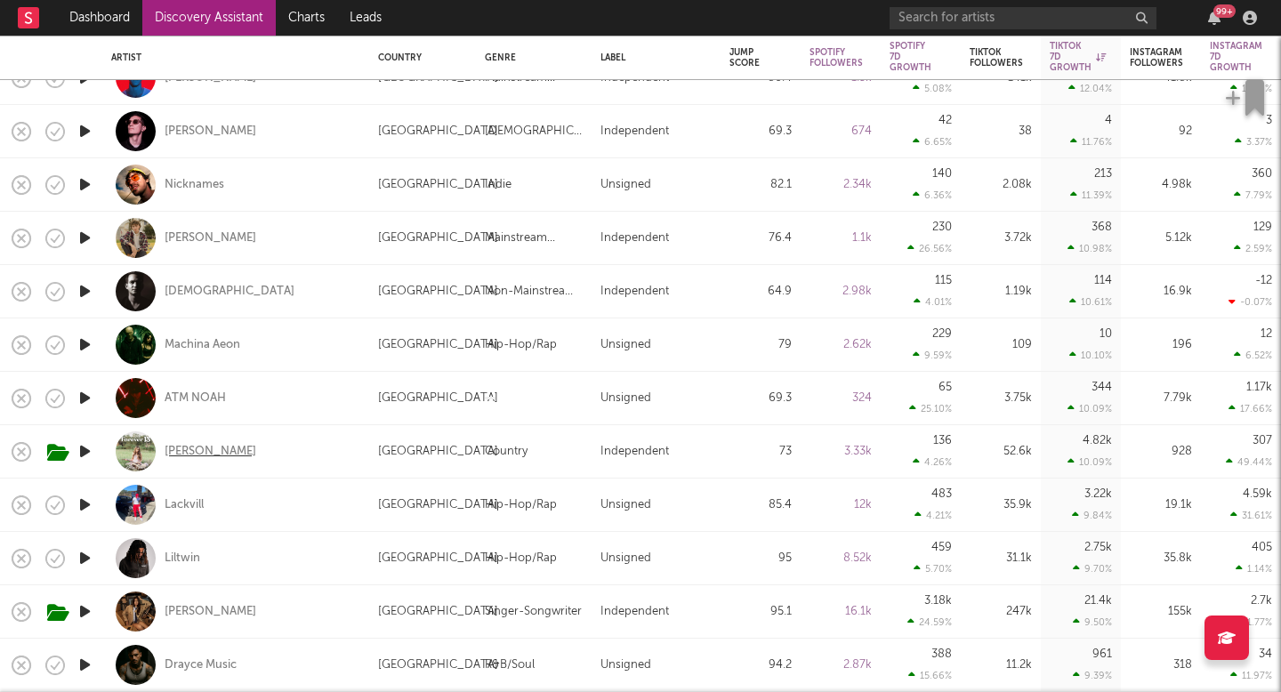
click at [190, 449] on div "Khloe Grace" at bounding box center [211, 452] width 92 height 16
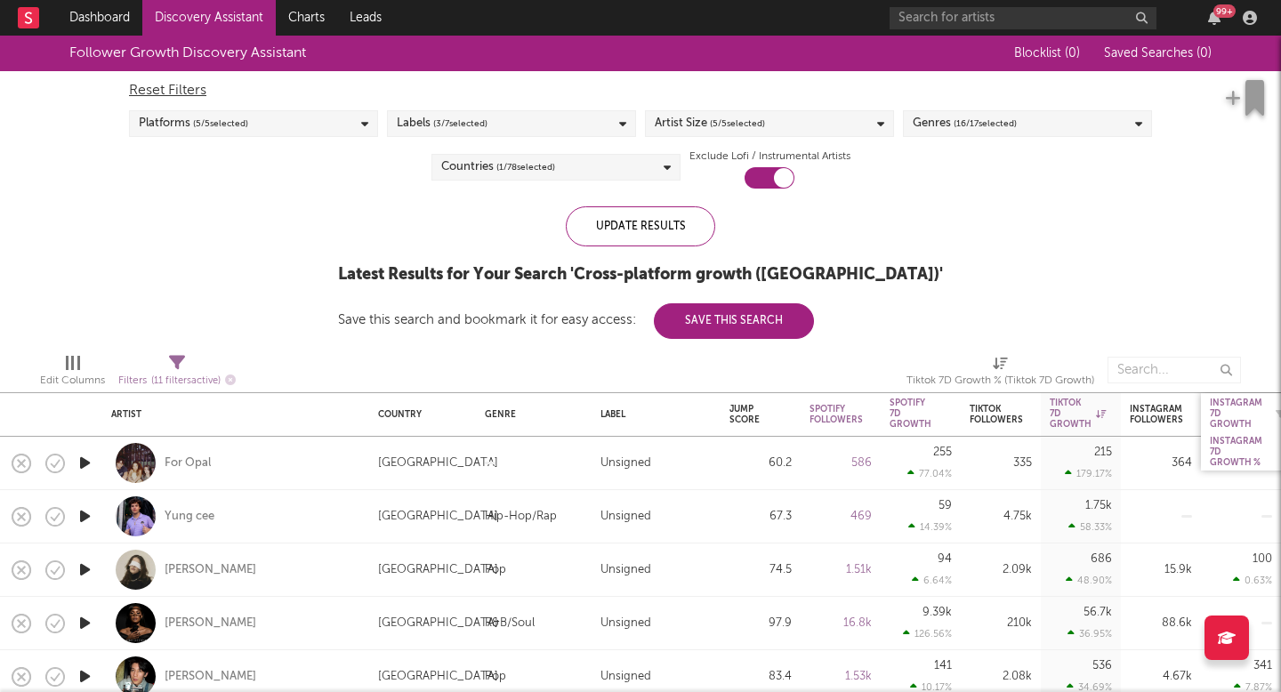
click at [1220, 407] on div "Instagram 7D Growth" at bounding box center [1235, 414] width 52 height 32
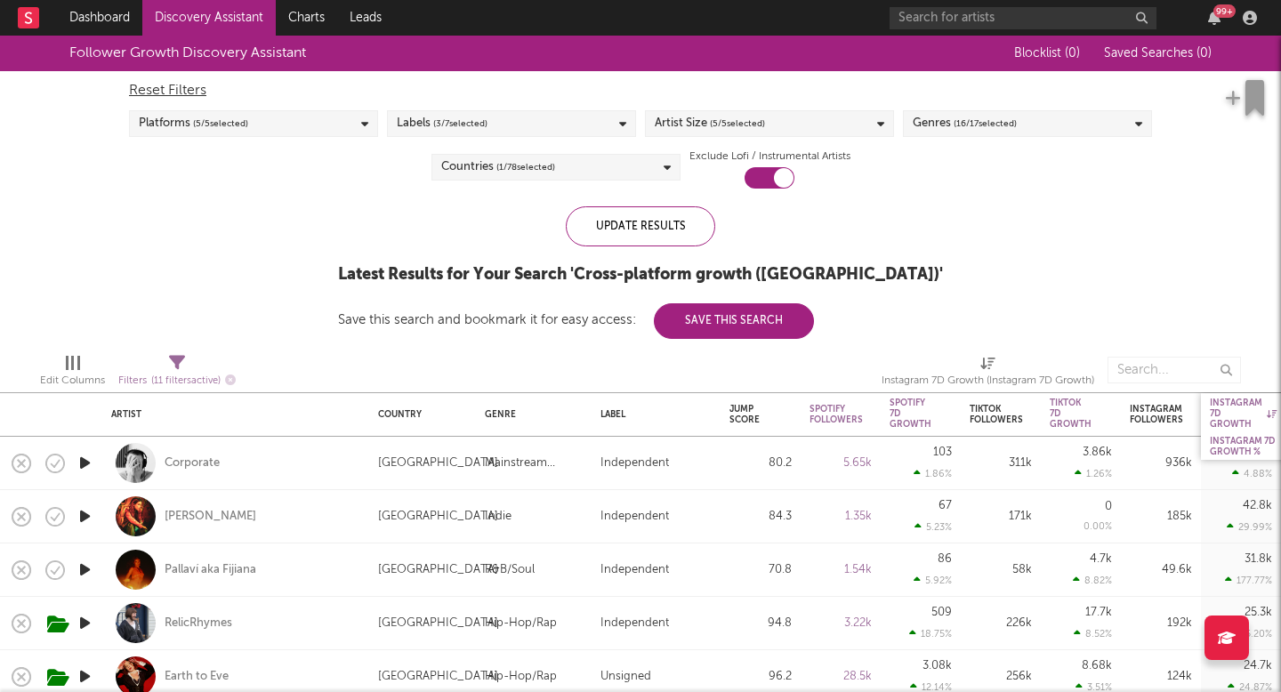
click at [1227, 441] on div "Instagram 7D Growth %" at bounding box center [1242, 446] width 67 height 21
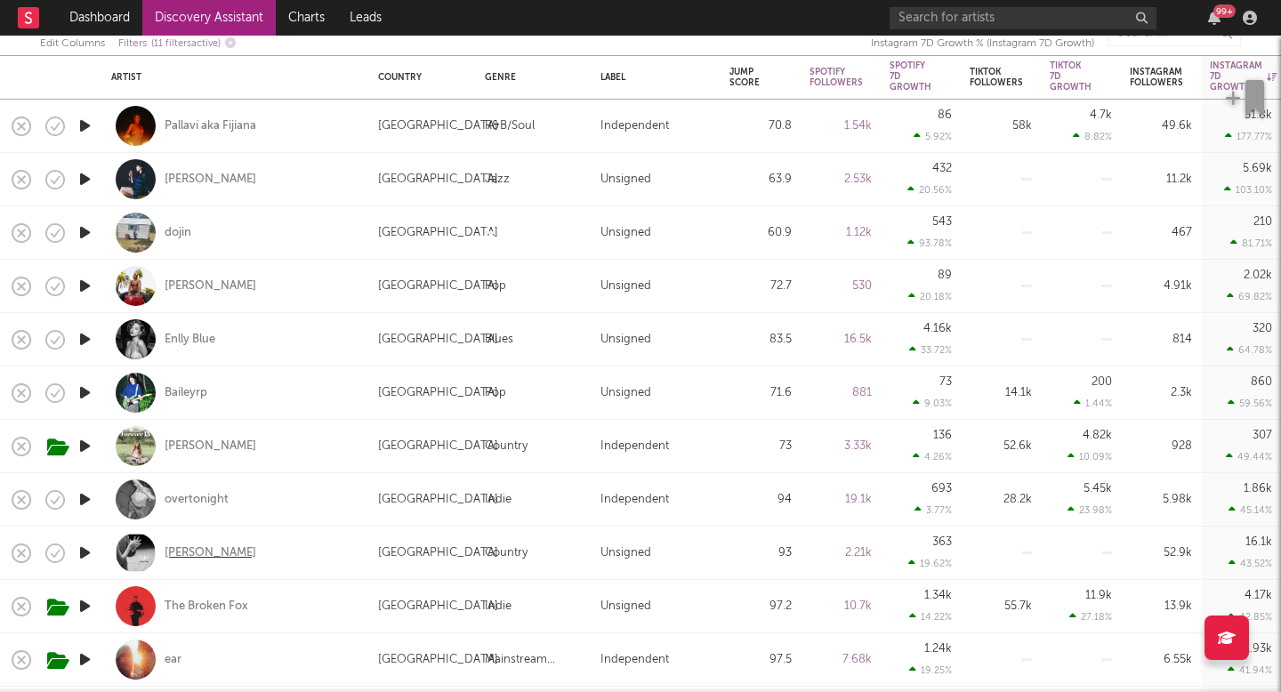
click at [197, 549] on div "Karla Davis" at bounding box center [211, 553] width 92 height 16
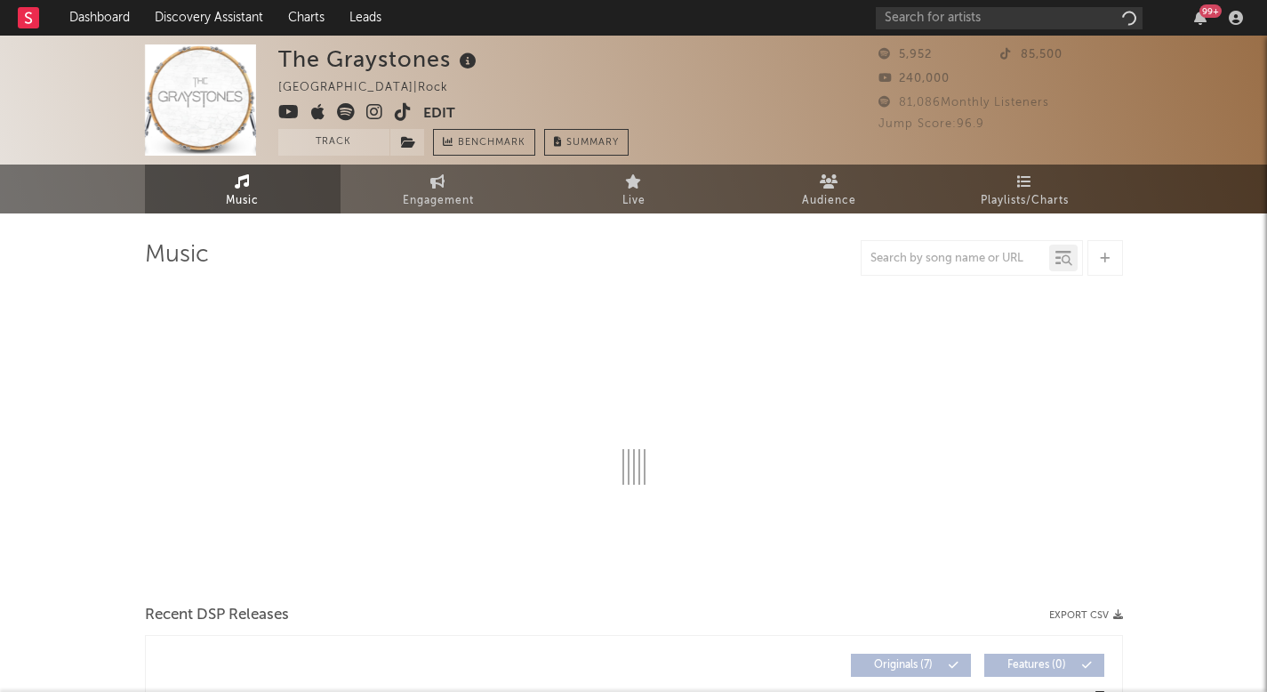
select select "1w"
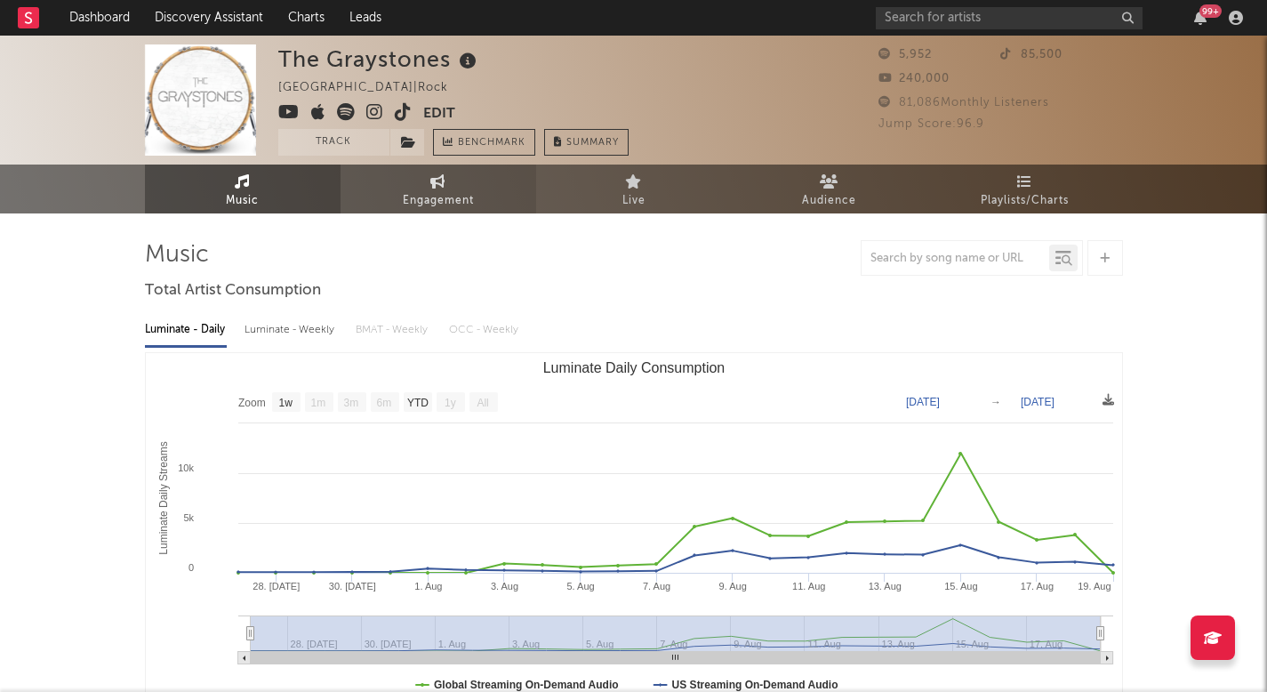
click at [428, 172] on link "Engagement" at bounding box center [439, 189] width 196 height 49
select select "1w"
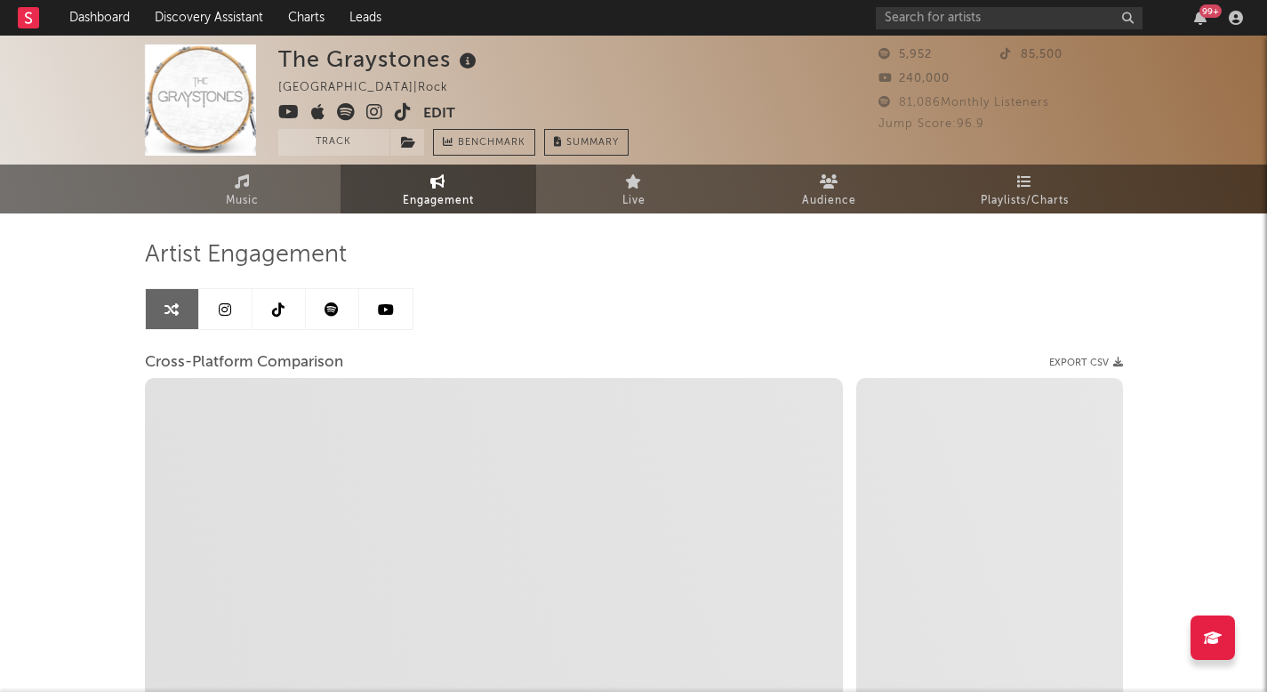
select select "1m"
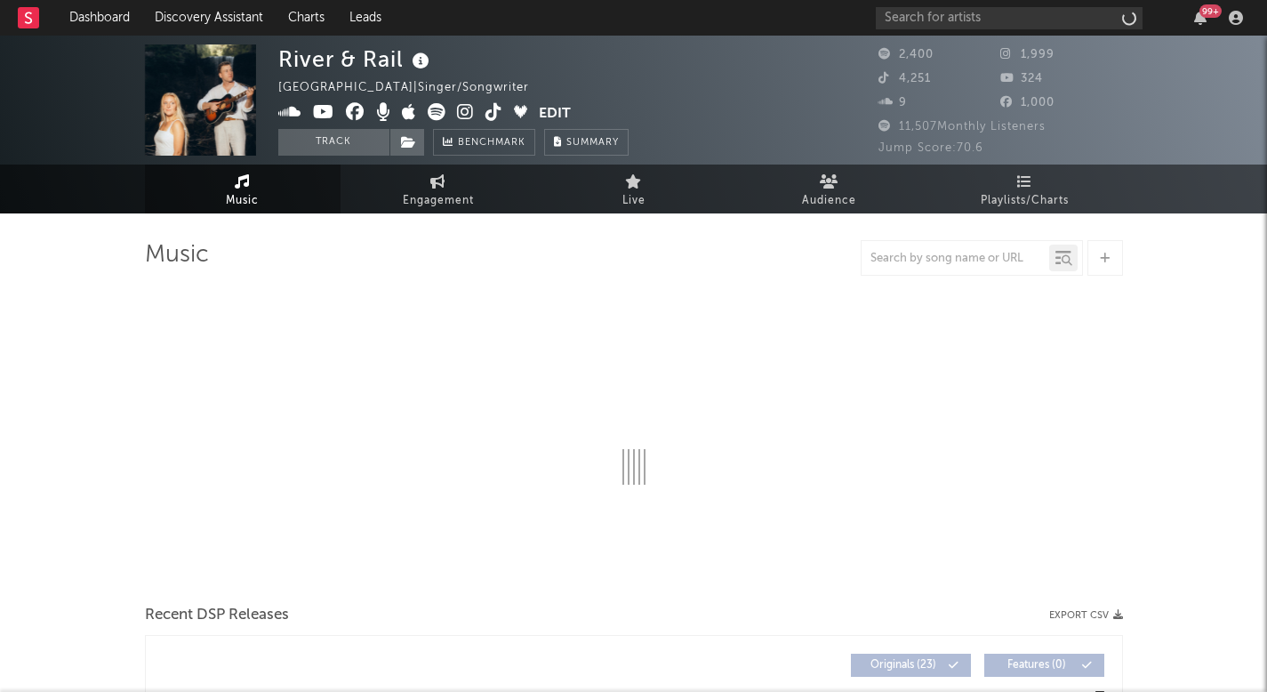
select select "6m"
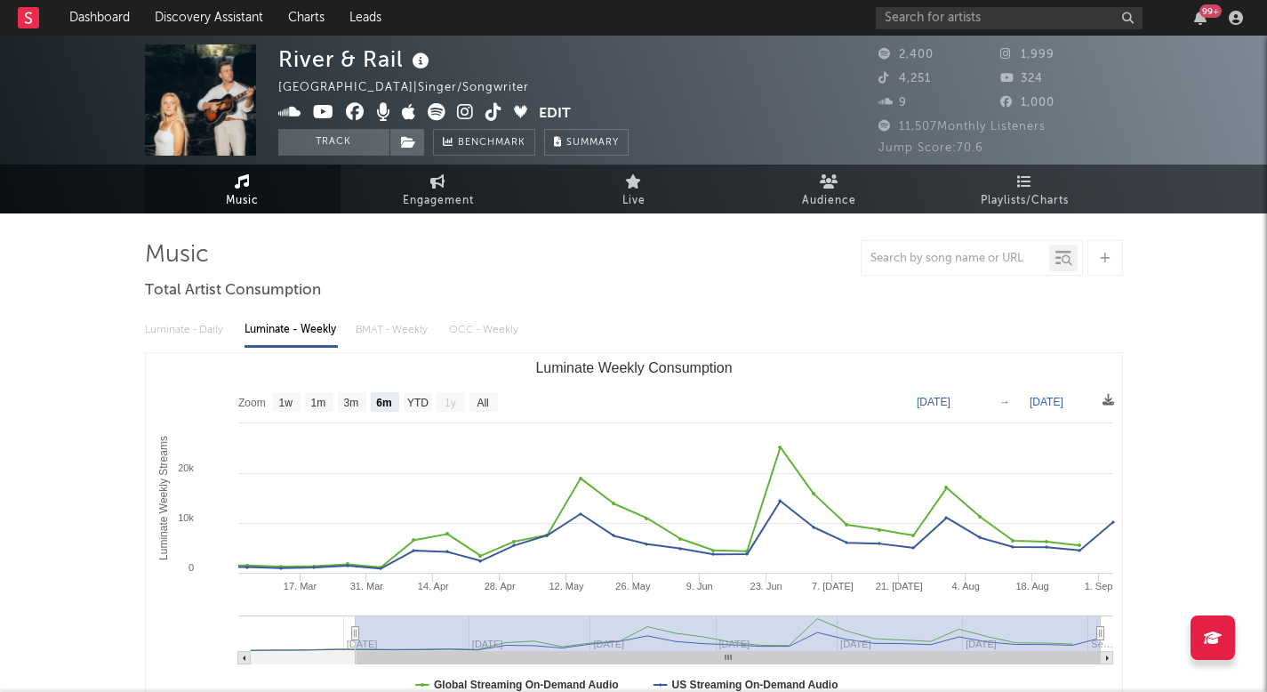
click at [494, 115] on icon at bounding box center [494, 112] width 17 height 18
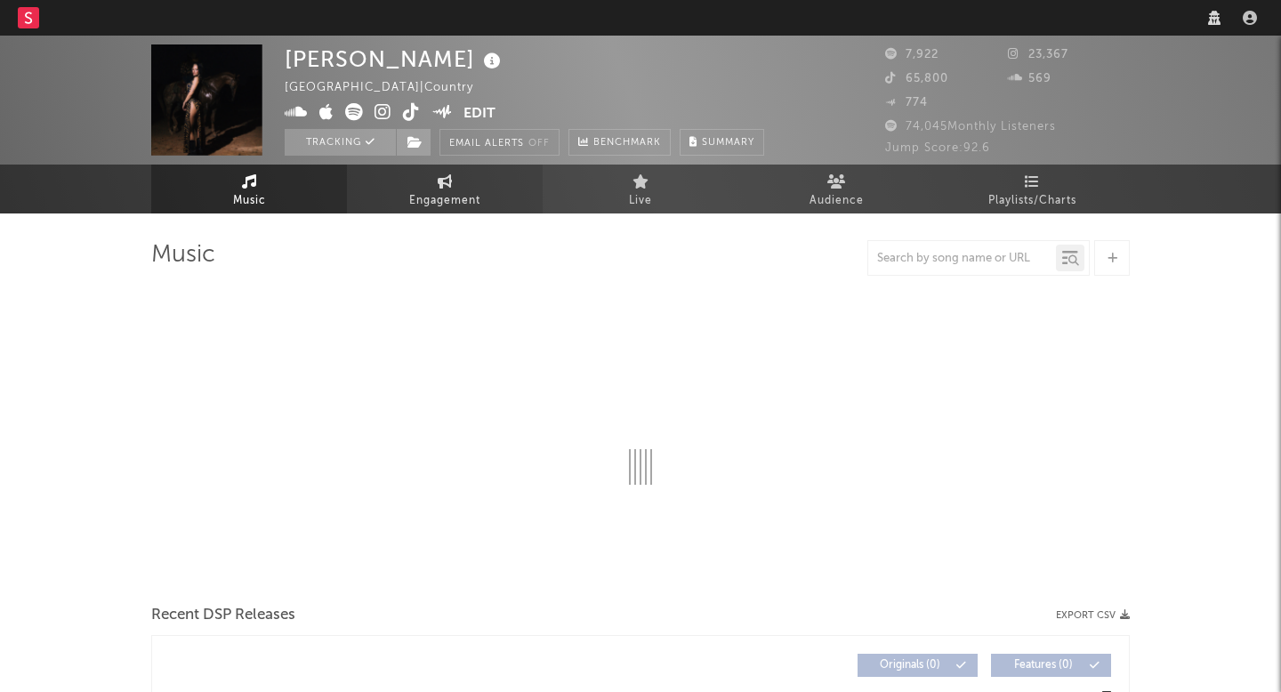
click at [420, 195] on span "Engagement" at bounding box center [444, 200] width 71 height 21
select select "1w"
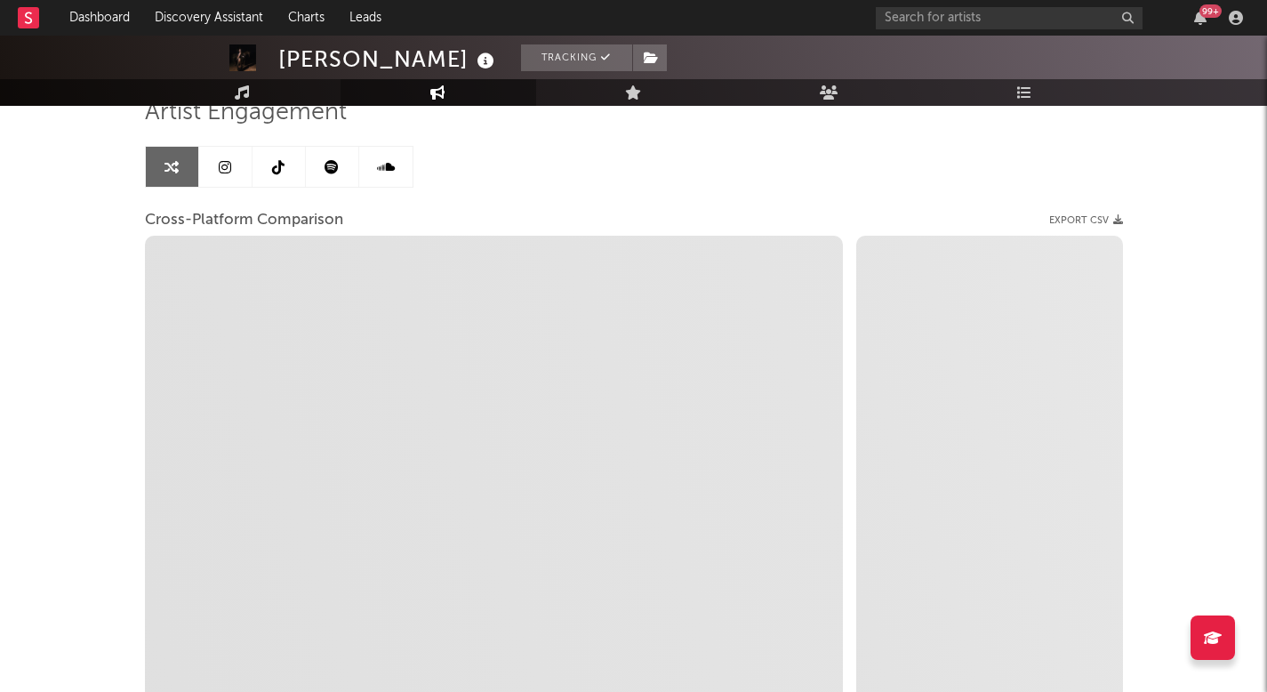
select select "1m"
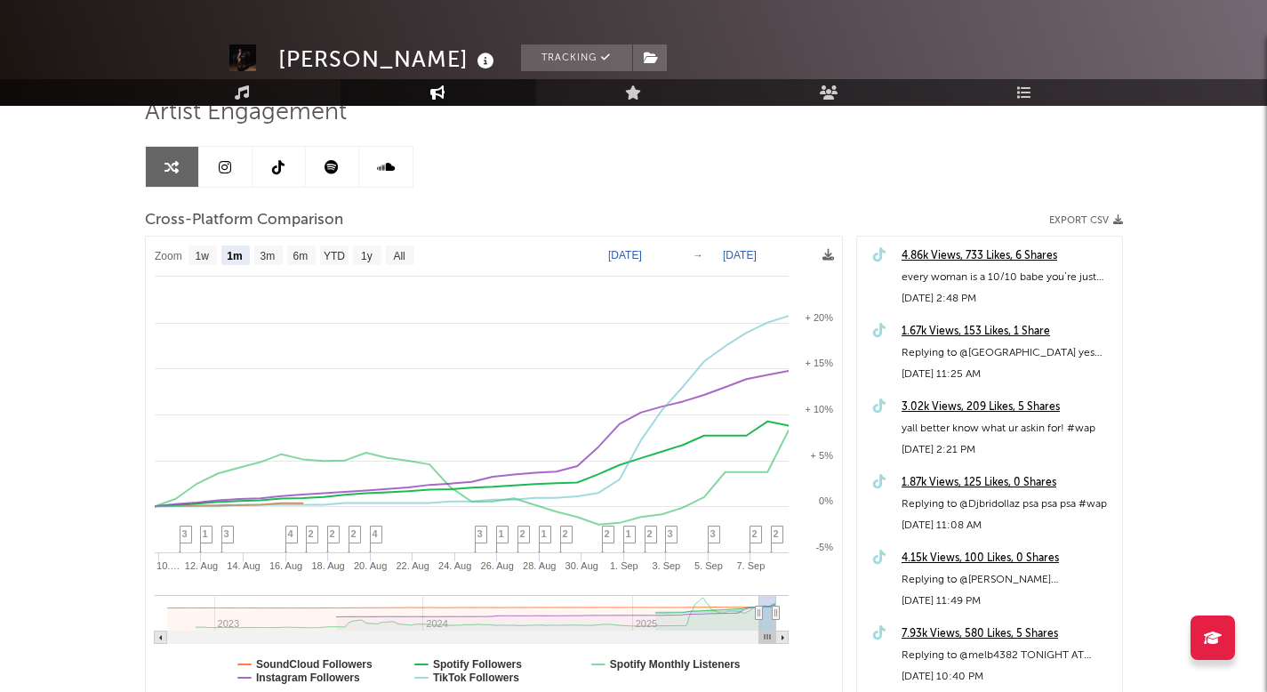
scroll to position [154, 0]
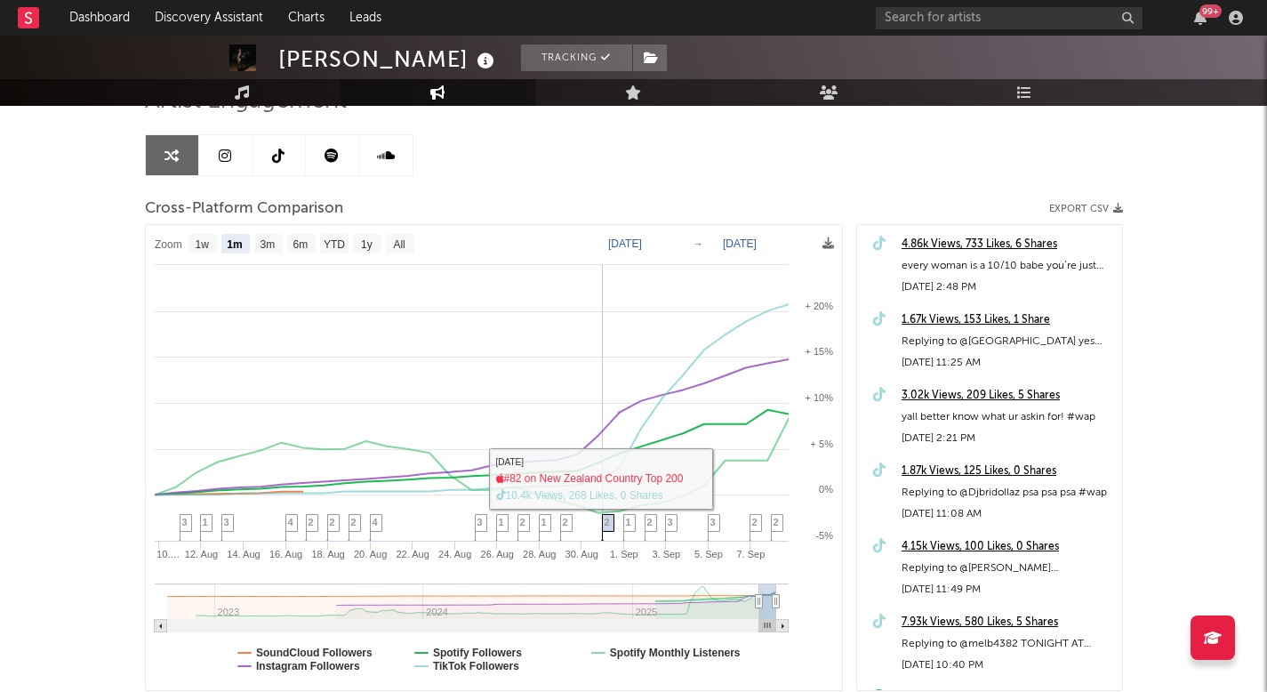
click at [607, 523] on span "2" at bounding box center [607, 522] width 5 height 11
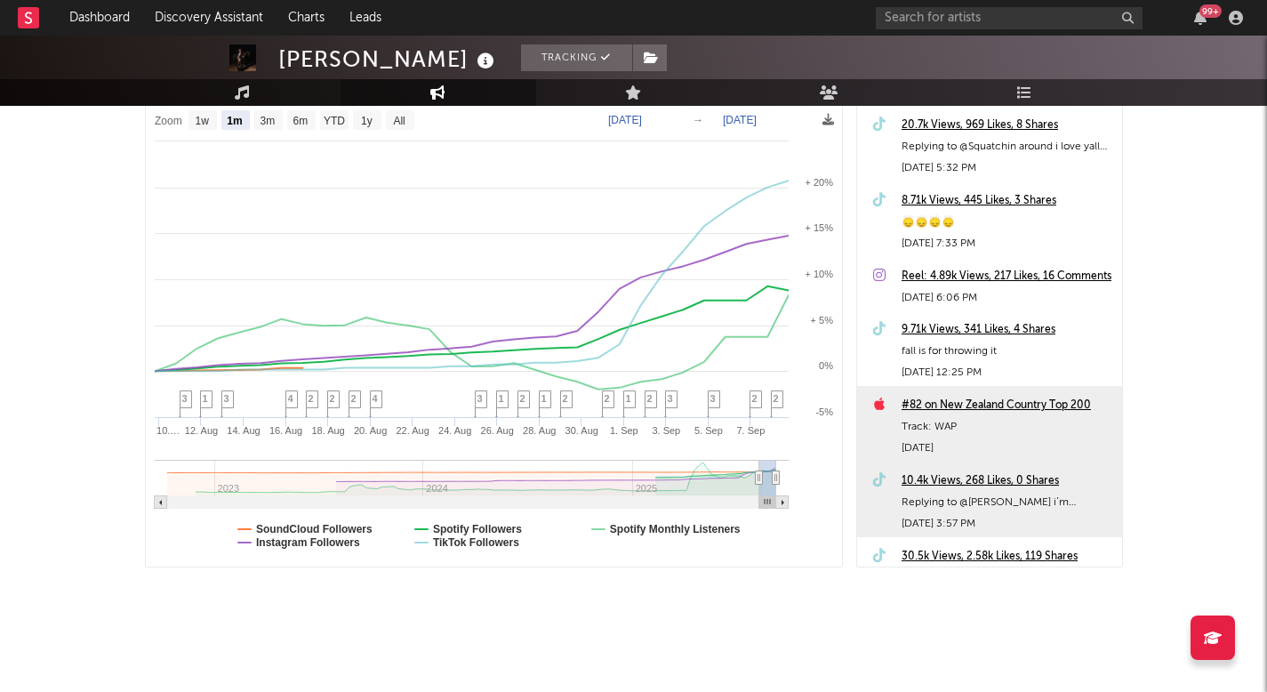
scroll to position [647, 0]
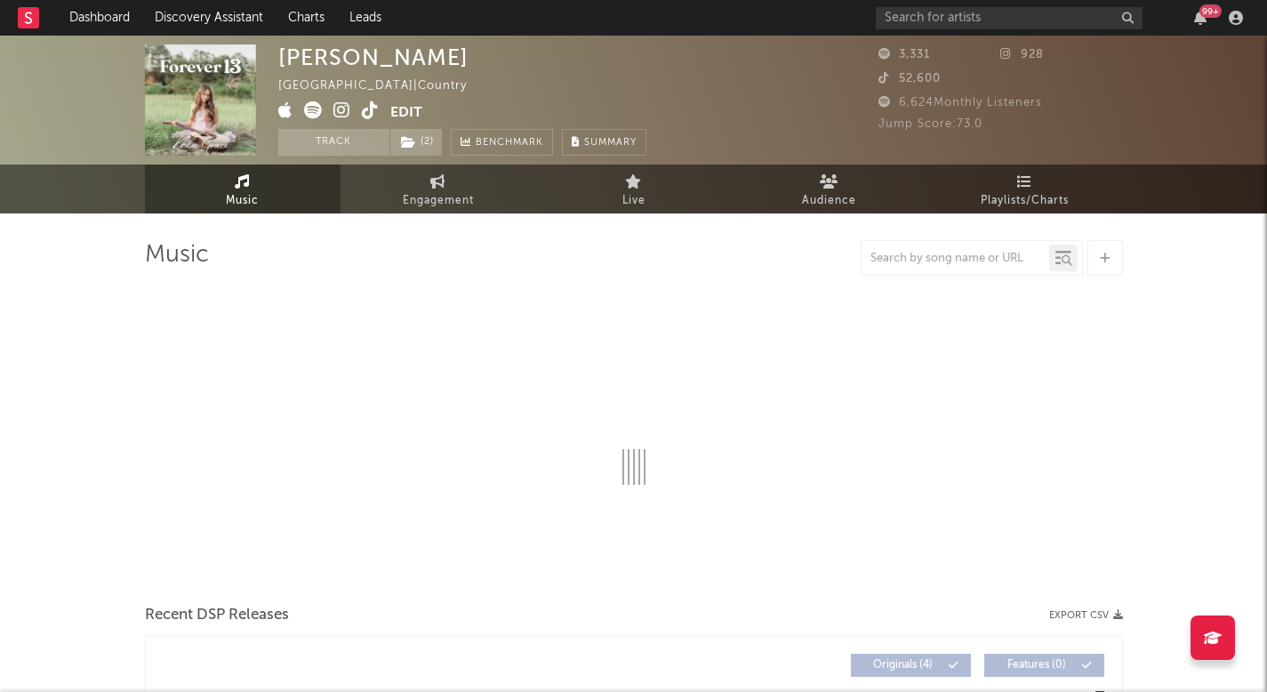
select select "6m"
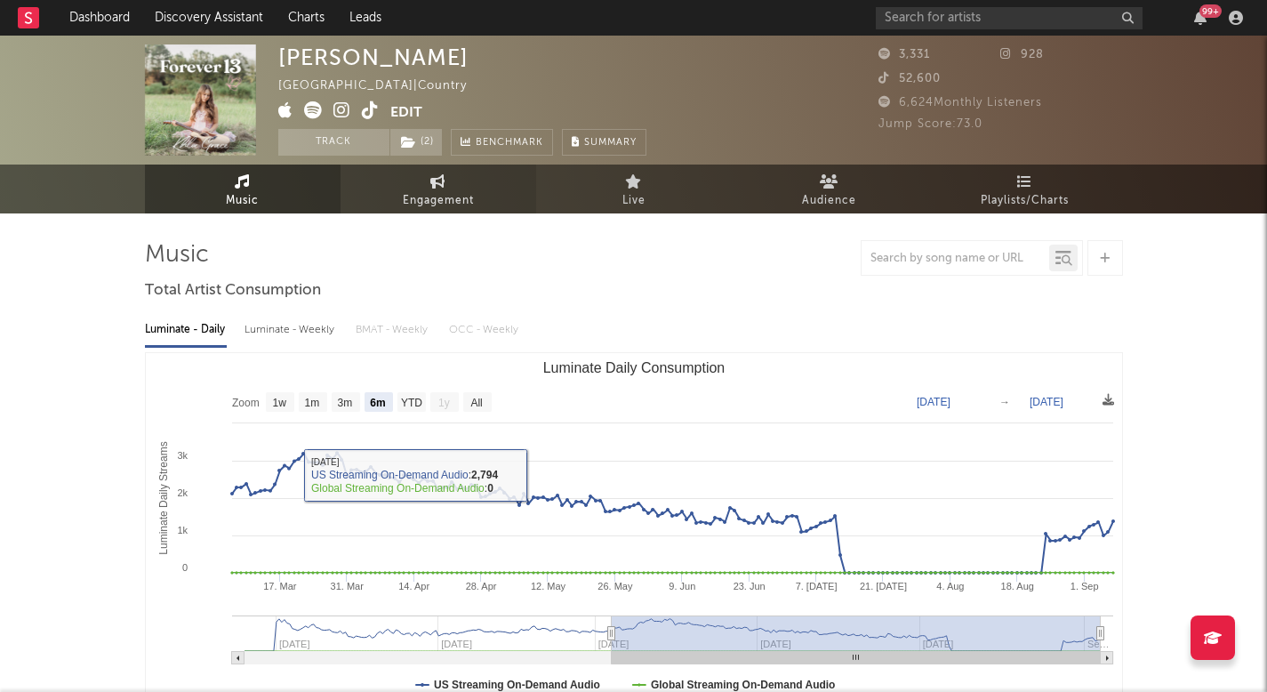
click at [426, 202] on span "Engagement" at bounding box center [438, 200] width 71 height 21
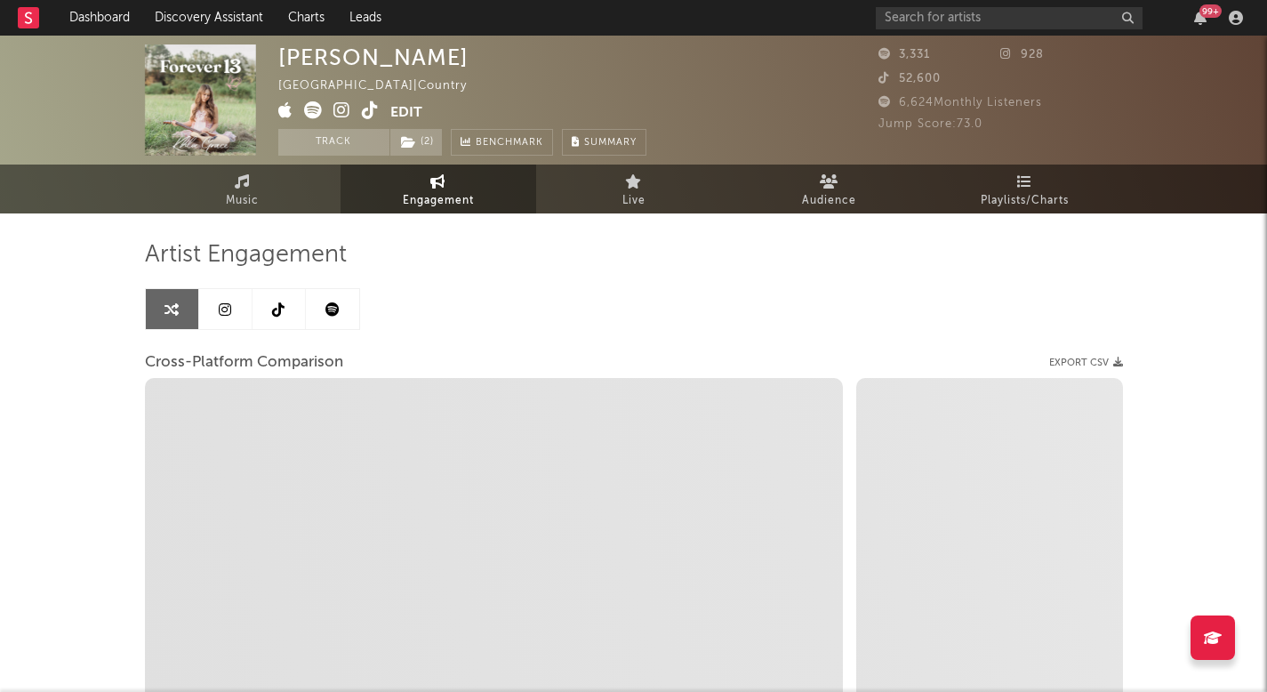
select select "1w"
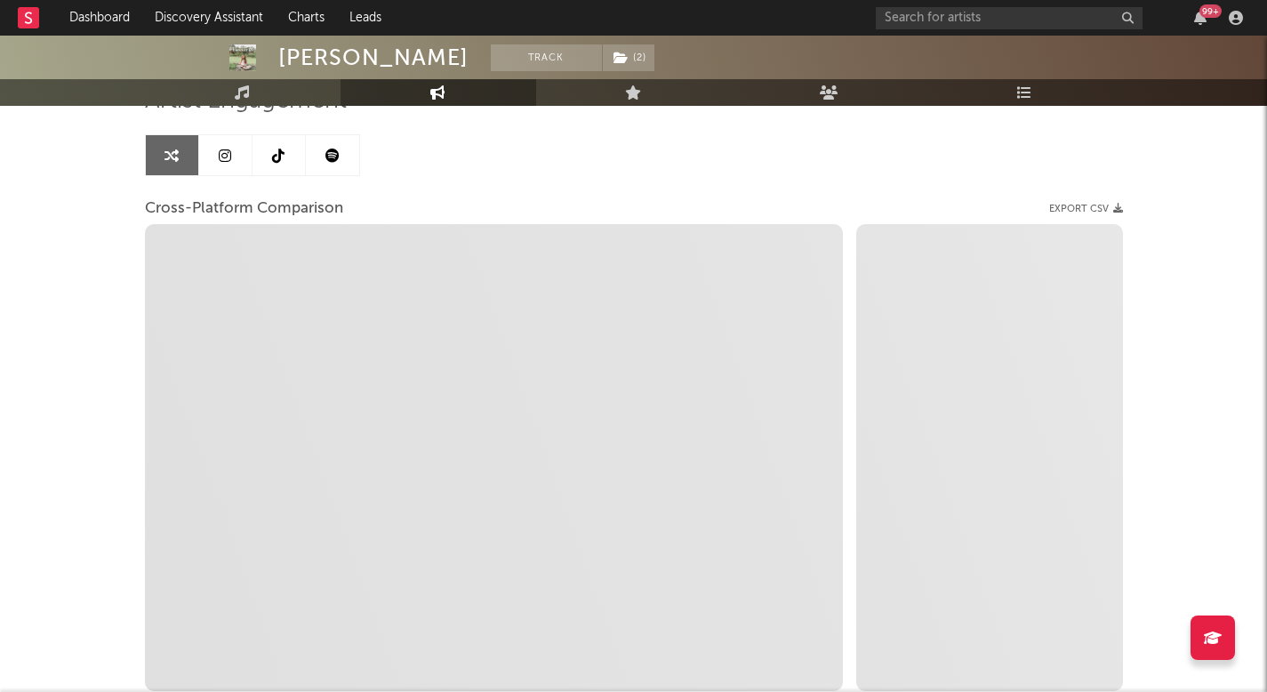
select select "1m"
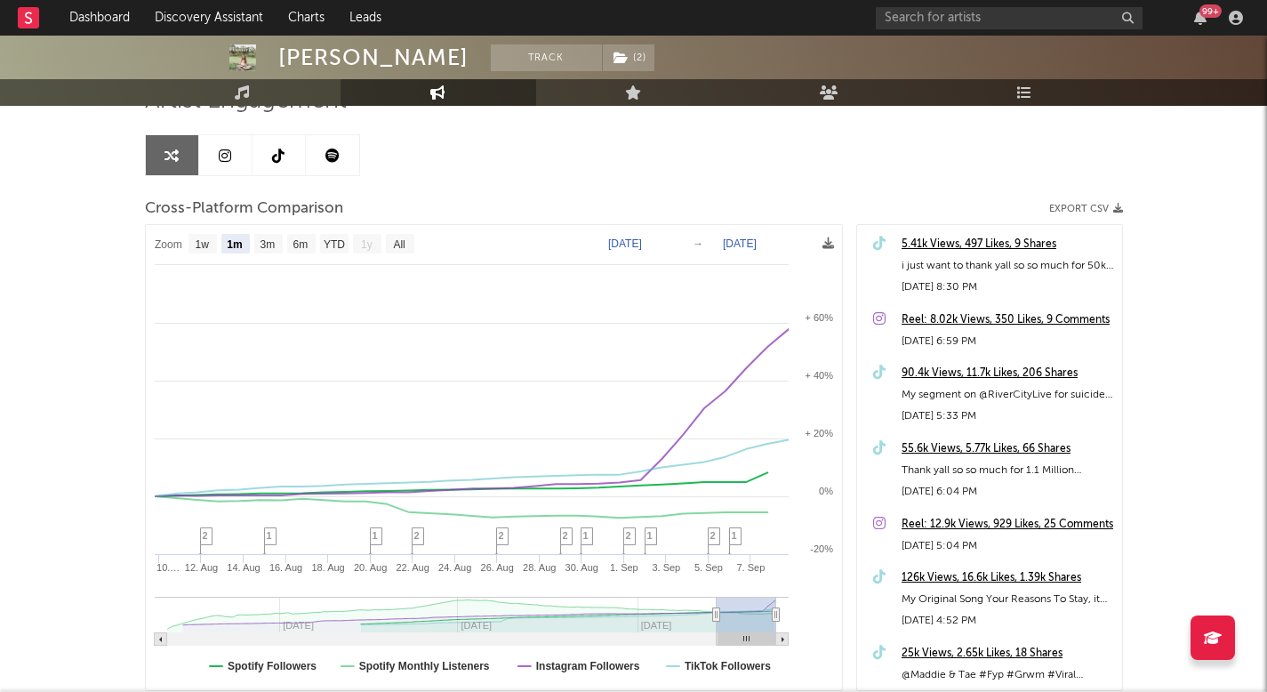
scroll to position [183, 0]
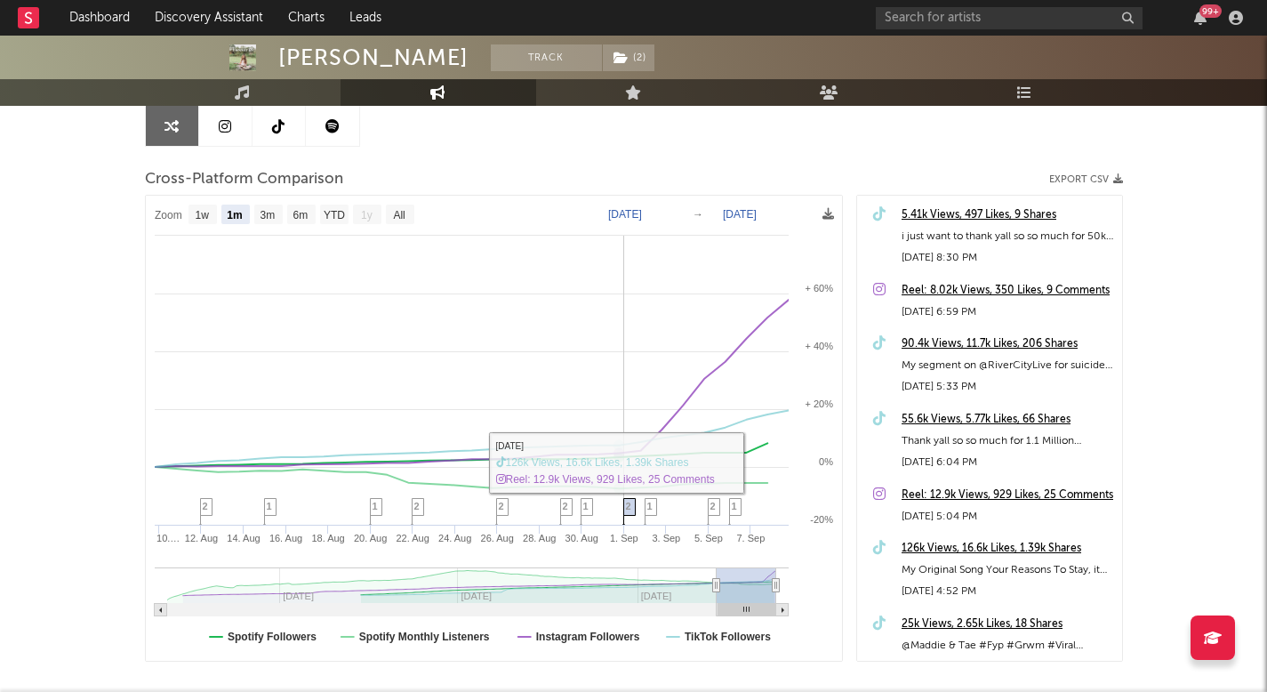
click at [630, 509] on span "2" at bounding box center [628, 506] width 5 height 11
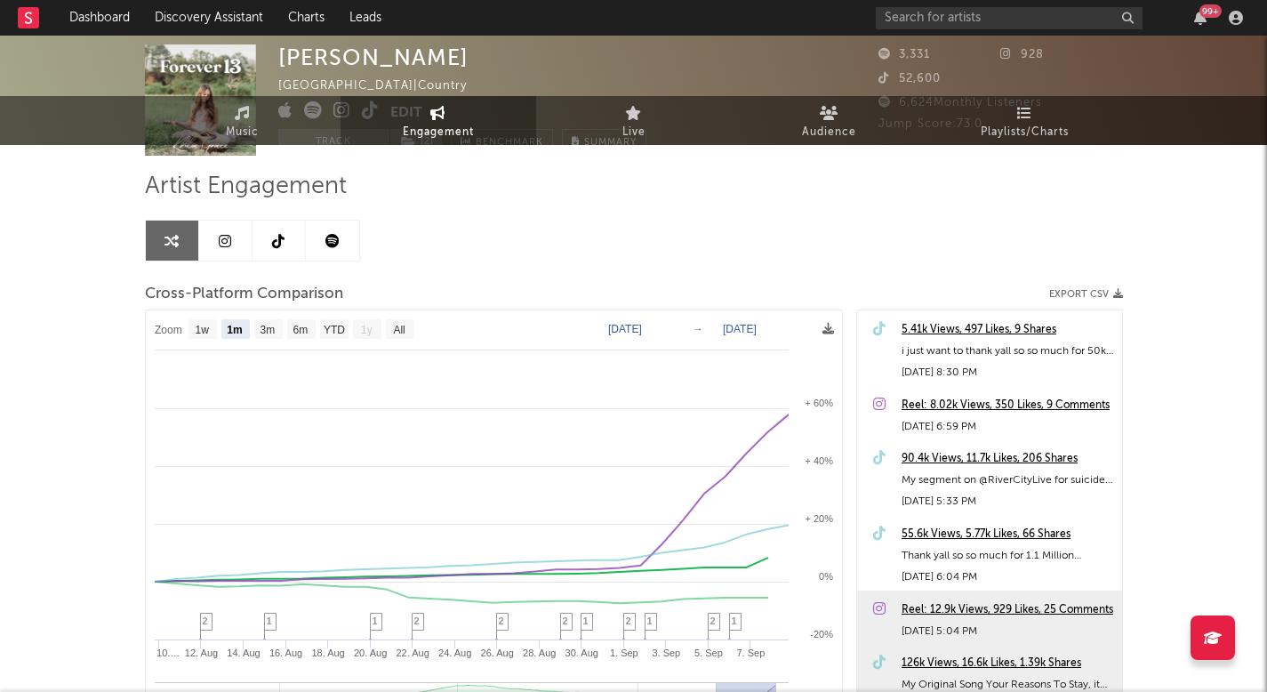
scroll to position [0, 0]
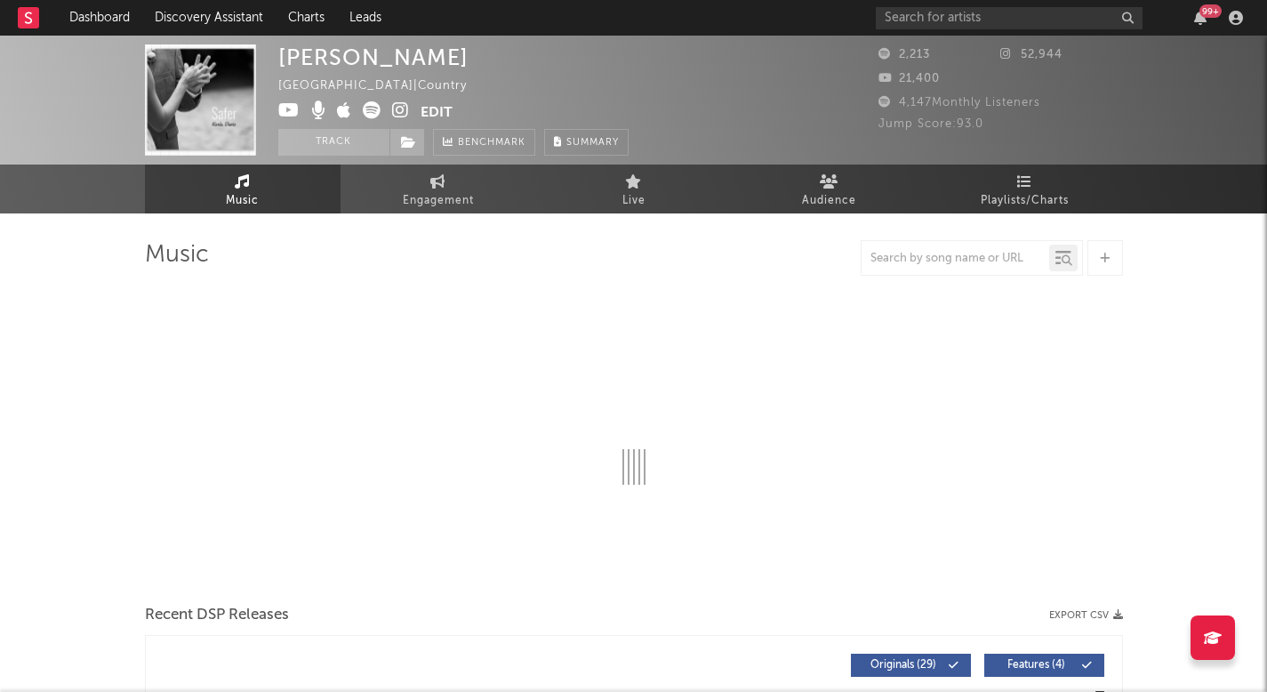
select select "1w"
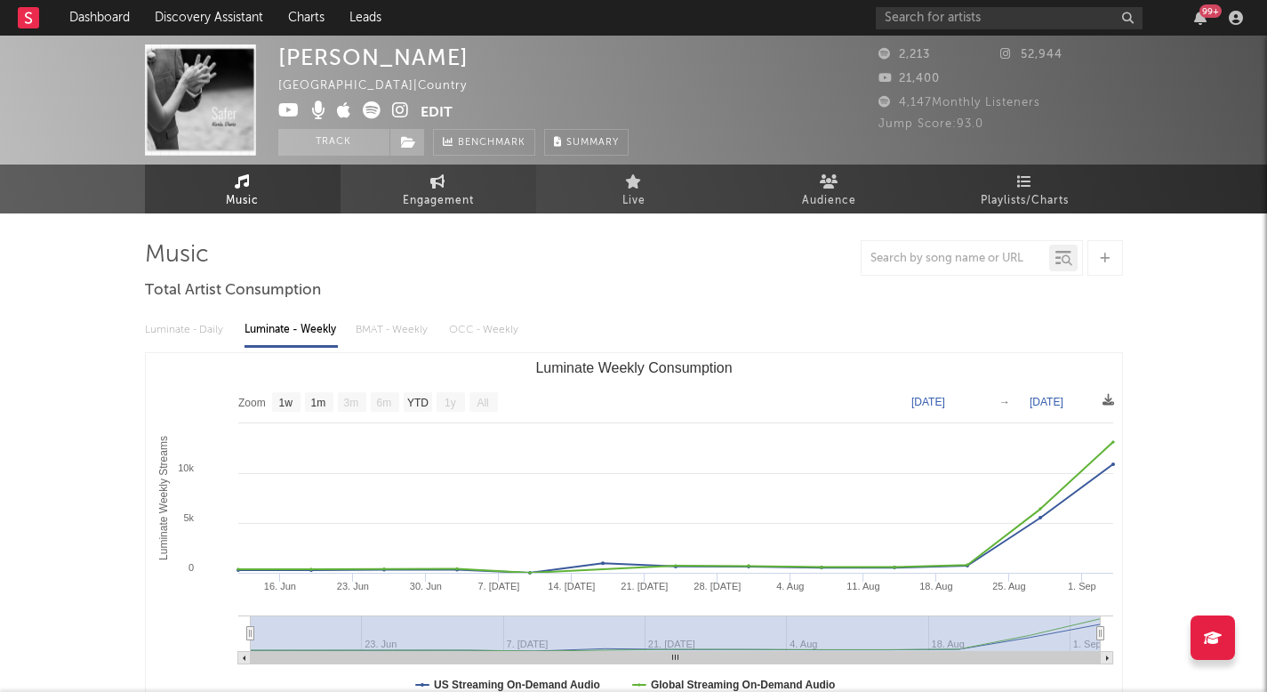
click at [463, 185] on link "Engagement" at bounding box center [439, 189] width 196 height 49
select select "1w"
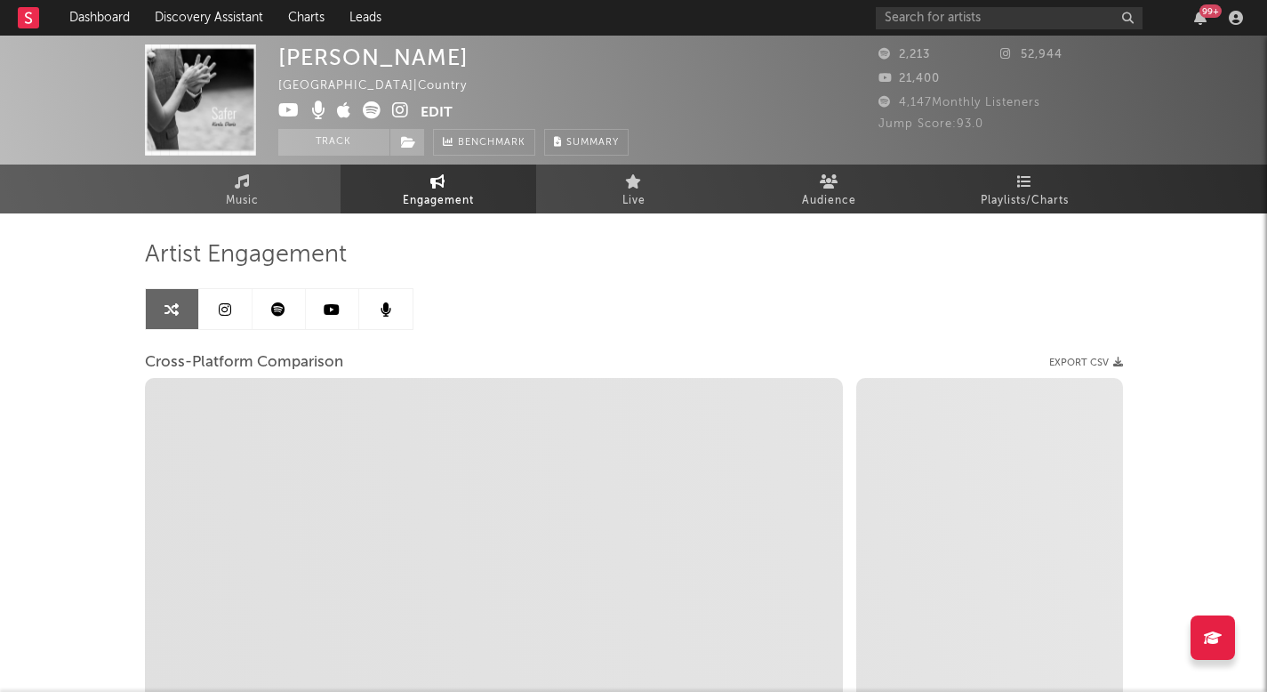
select select "1m"
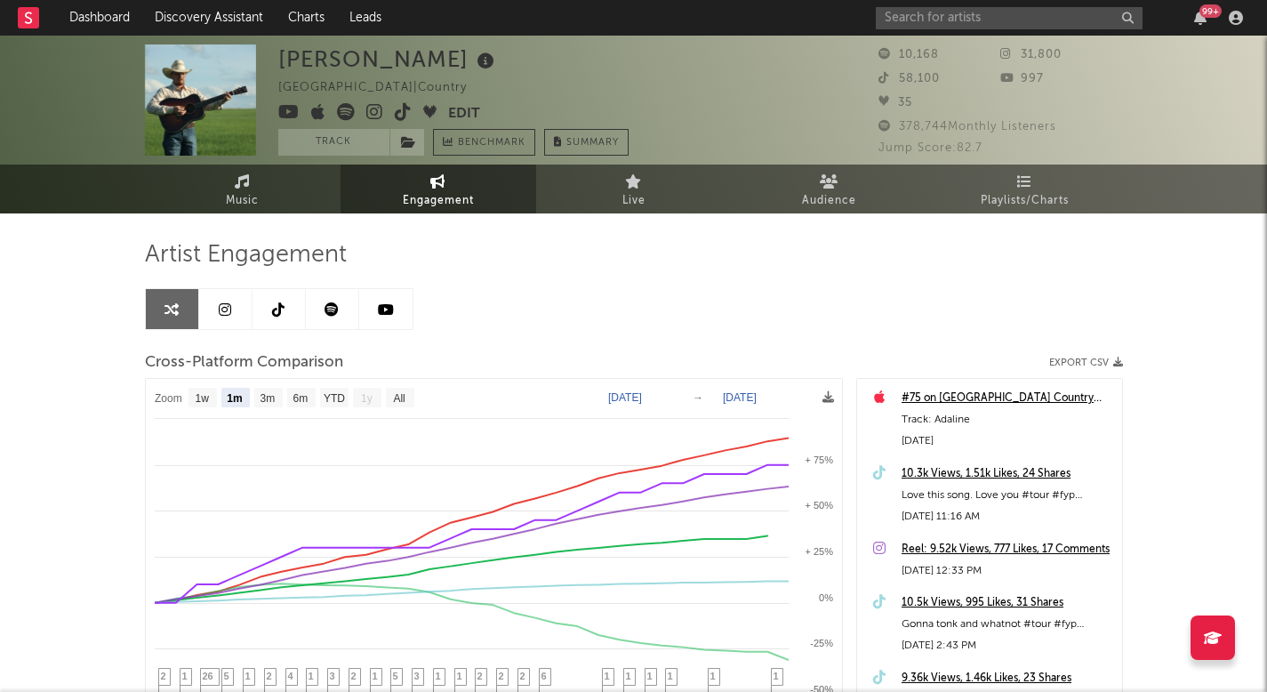
select select "1m"
click at [199, 196] on link "Music" at bounding box center [243, 189] width 196 height 49
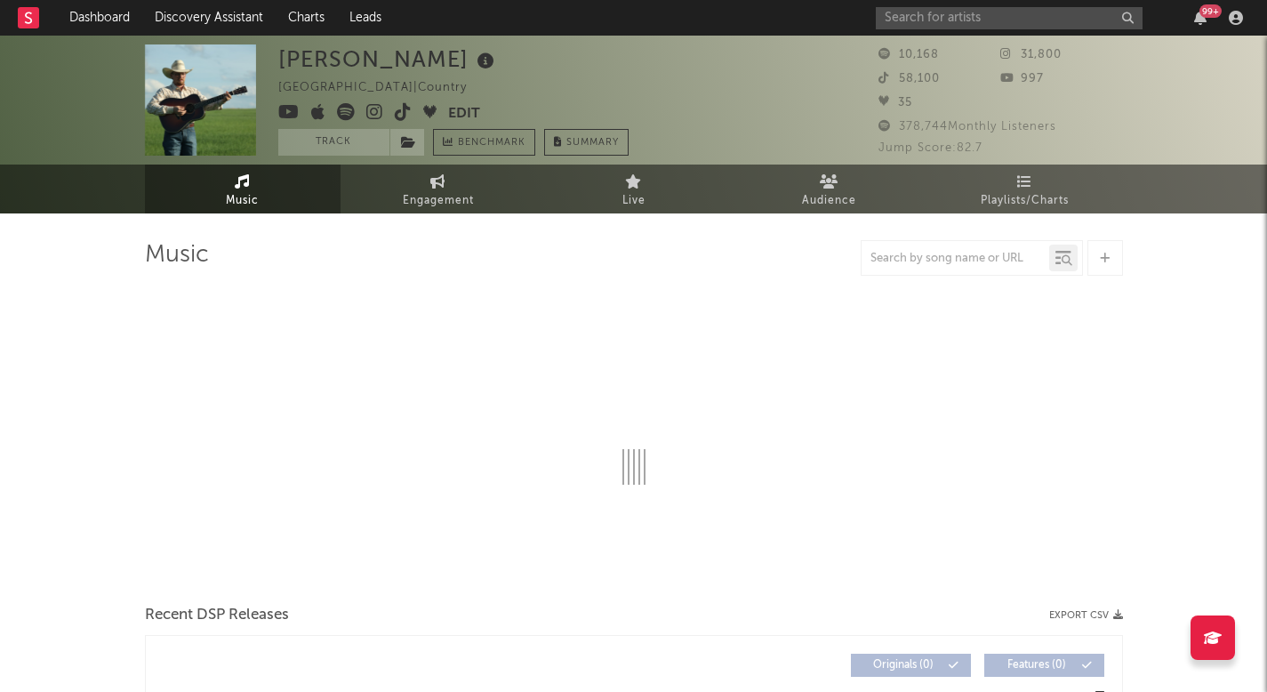
select select "1w"
